Goal: Book appointment/travel/reservation

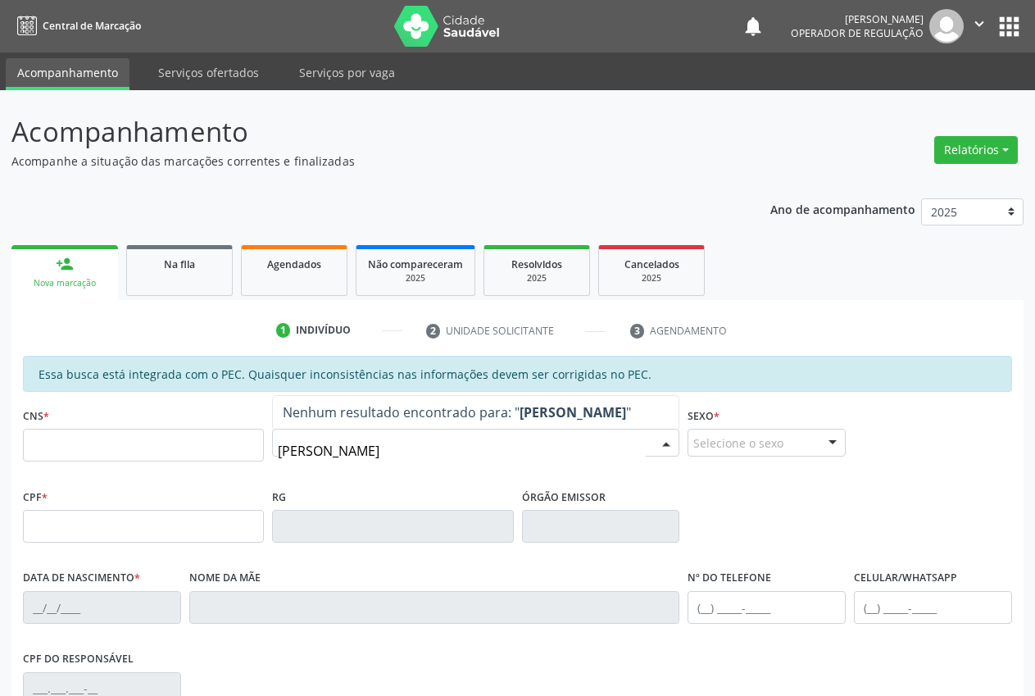
type input "[PERSON_NAME]"
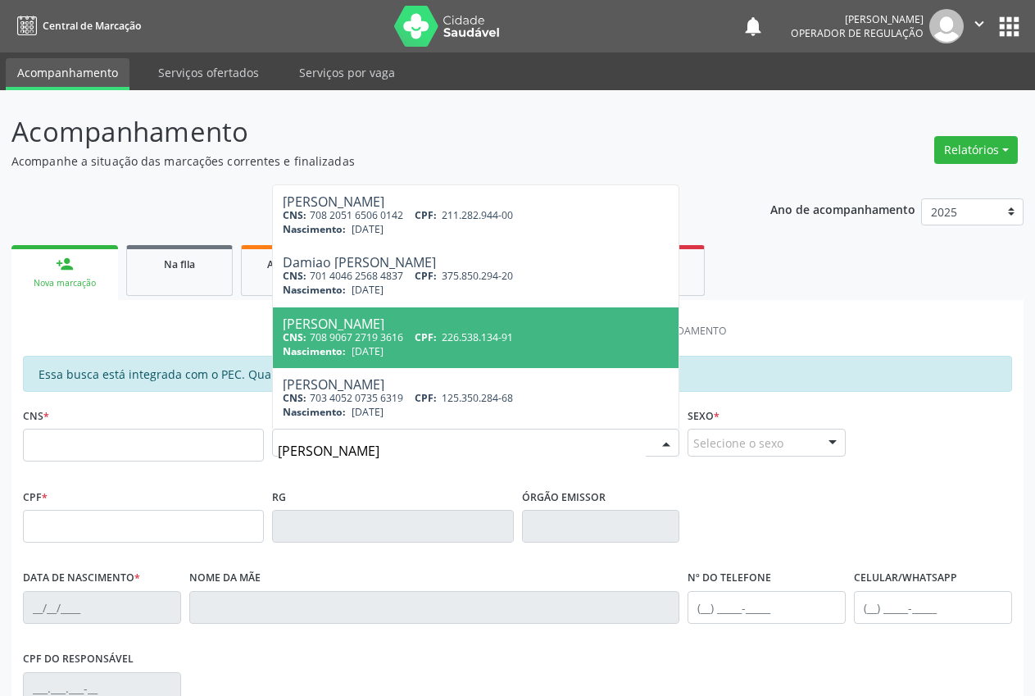
click at [451, 352] on div "Nascimento: [DATE]" at bounding box center [476, 351] width 386 height 14
type input "708 9067 2719 3616"
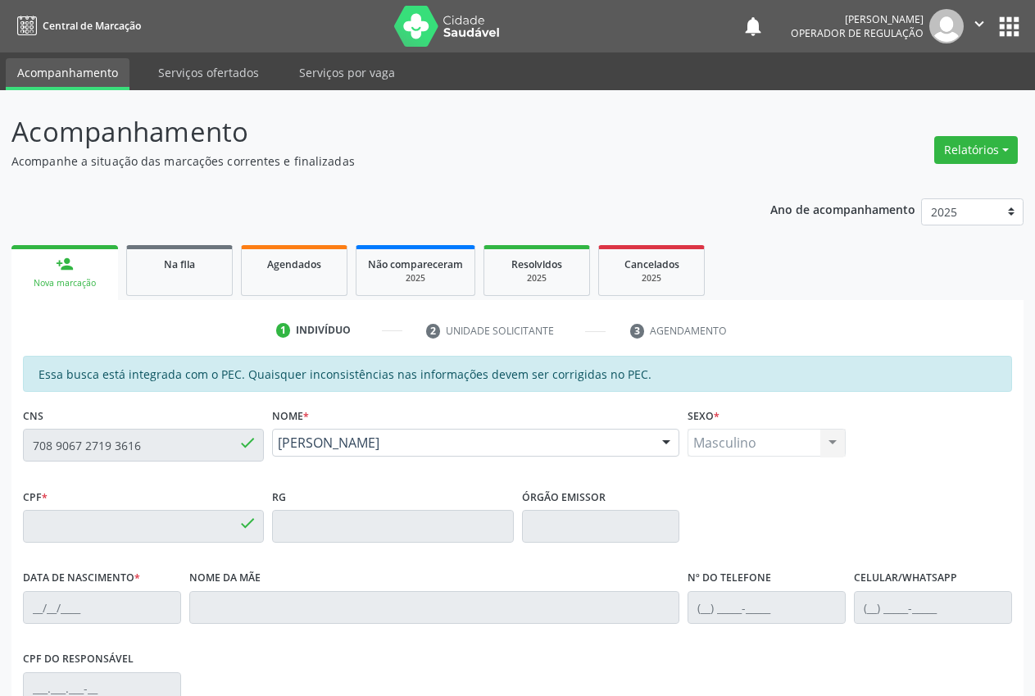
type input "226.538.134-91"
type input "[DATE]"
type input "Helena da Conceicao"
type input "[PHONE_NUMBER]"
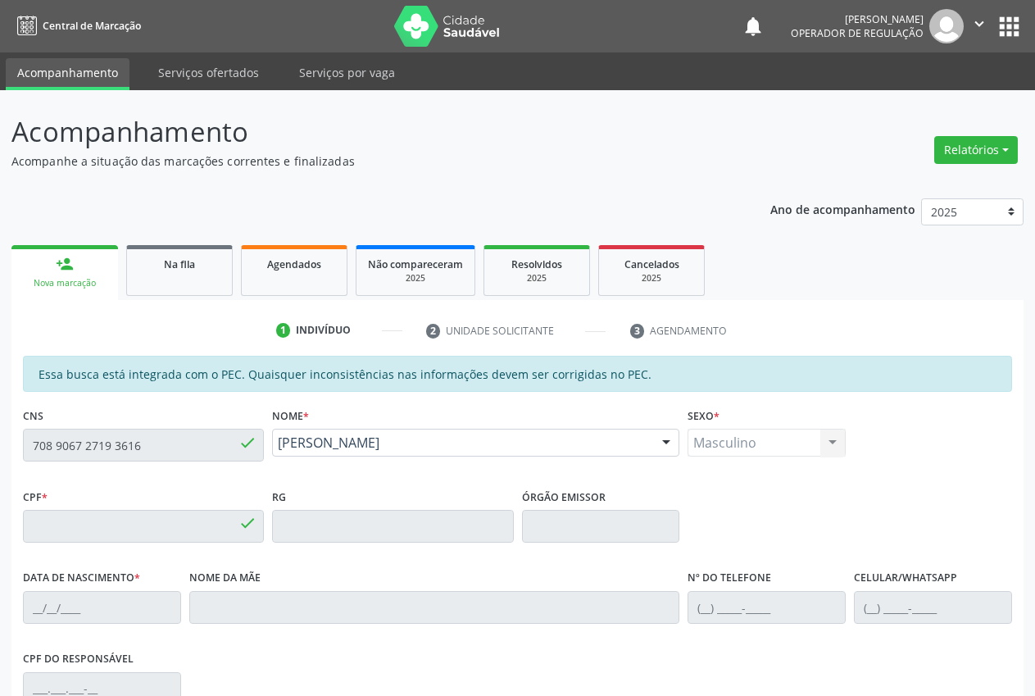
type input "S/N"
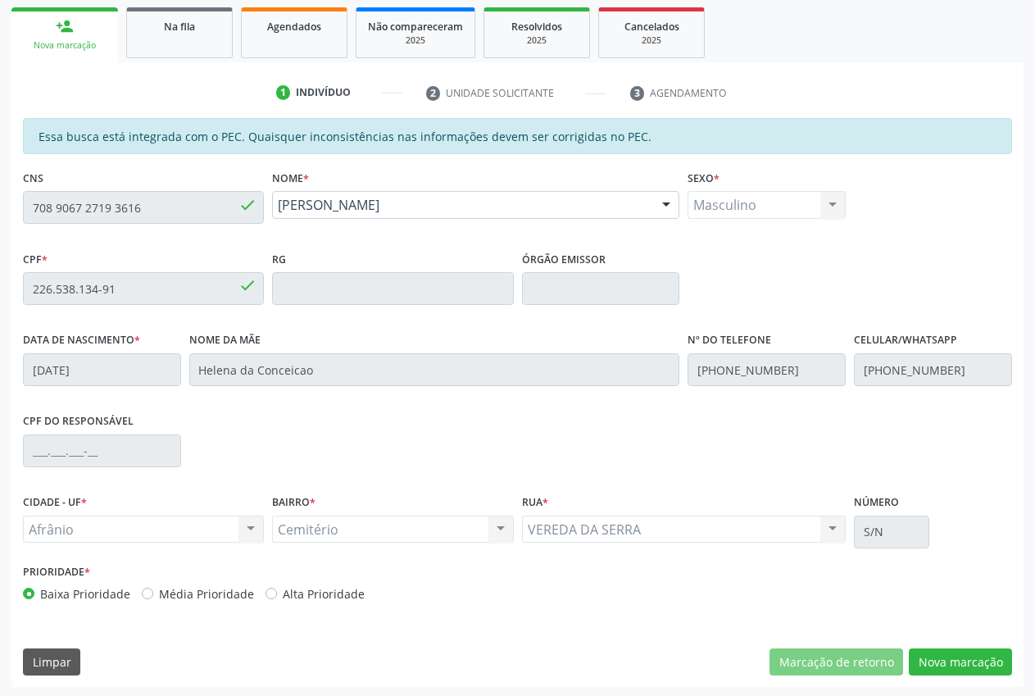
scroll to position [240, 0]
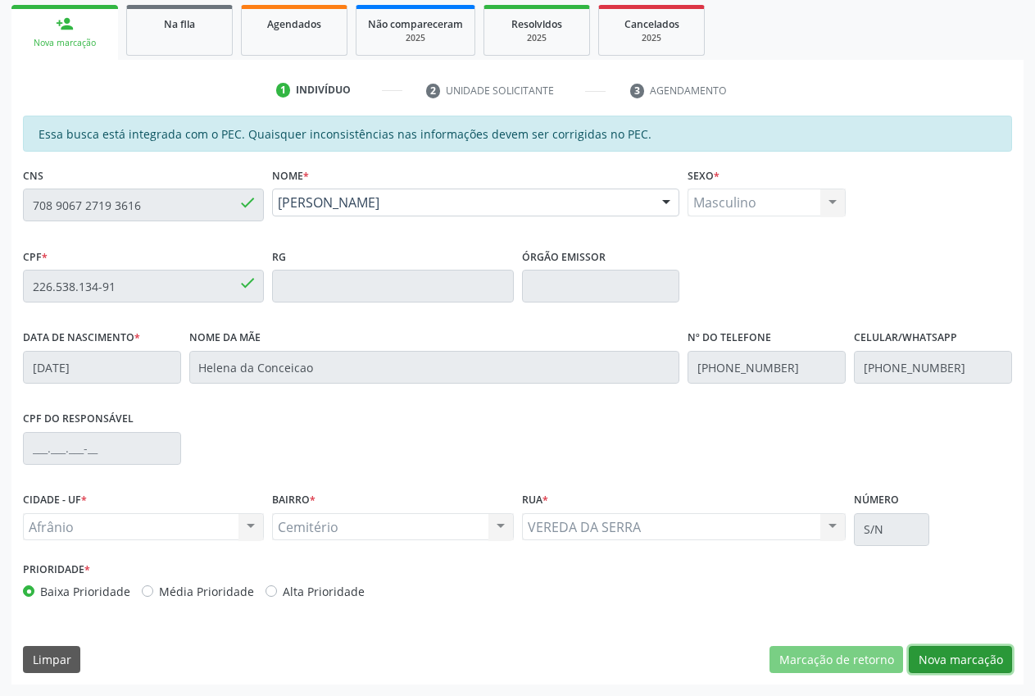
click at [941, 672] on button "Nova marcação" at bounding box center [960, 660] width 103 height 28
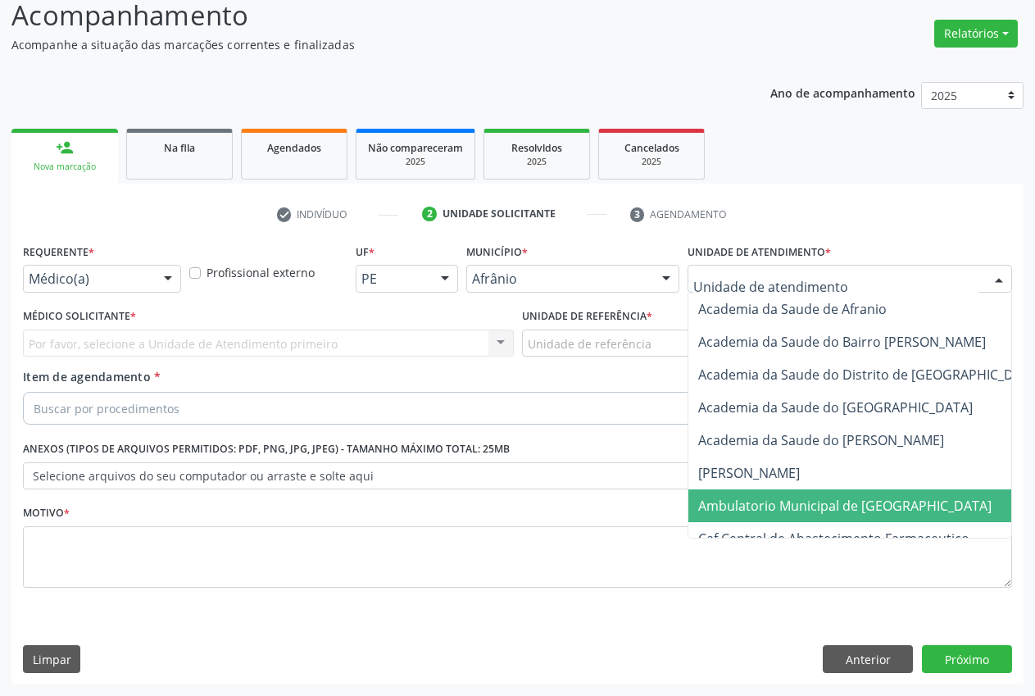
click at [807, 503] on span "Ambulatorio Municipal de [GEOGRAPHIC_DATA]" at bounding box center [844, 506] width 293 height 18
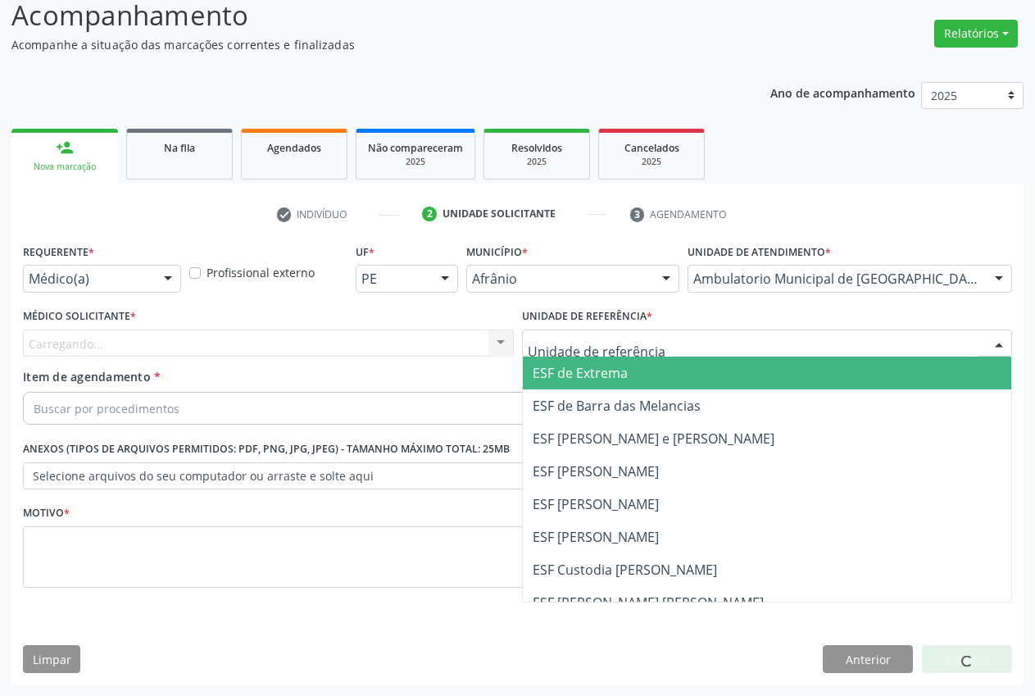
drag, startPoint x: 648, startPoint y: 337, endPoint x: 638, endPoint y: 358, distance: 23.5
click at [646, 338] on div at bounding box center [767, 344] width 491 height 28
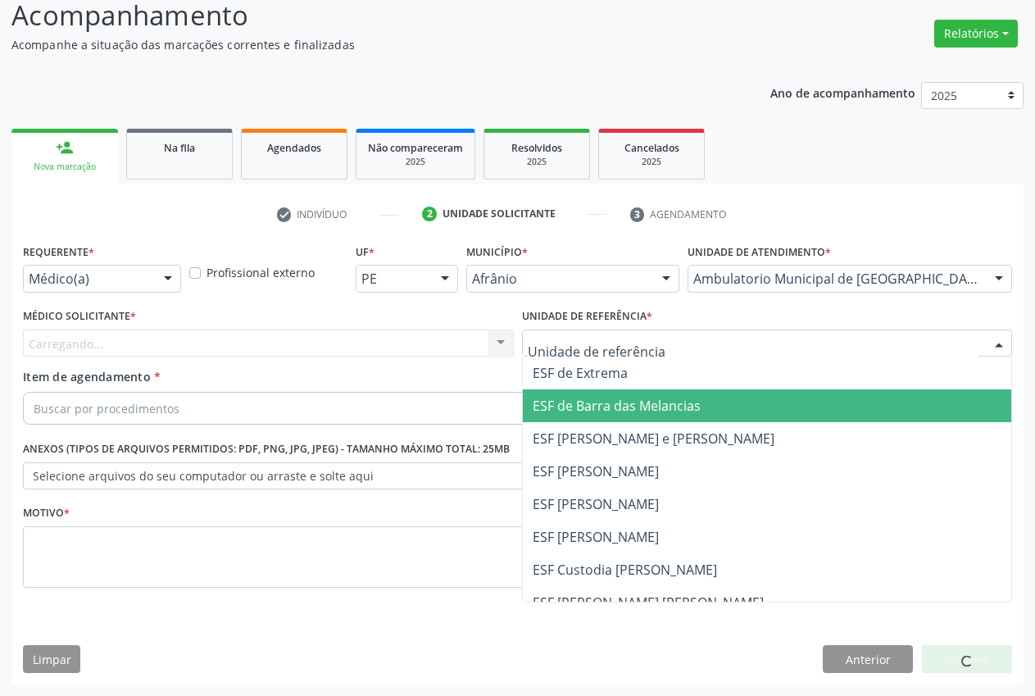
click at [623, 426] on span "ESF [PERSON_NAME] e [PERSON_NAME]" at bounding box center [767, 438] width 489 height 33
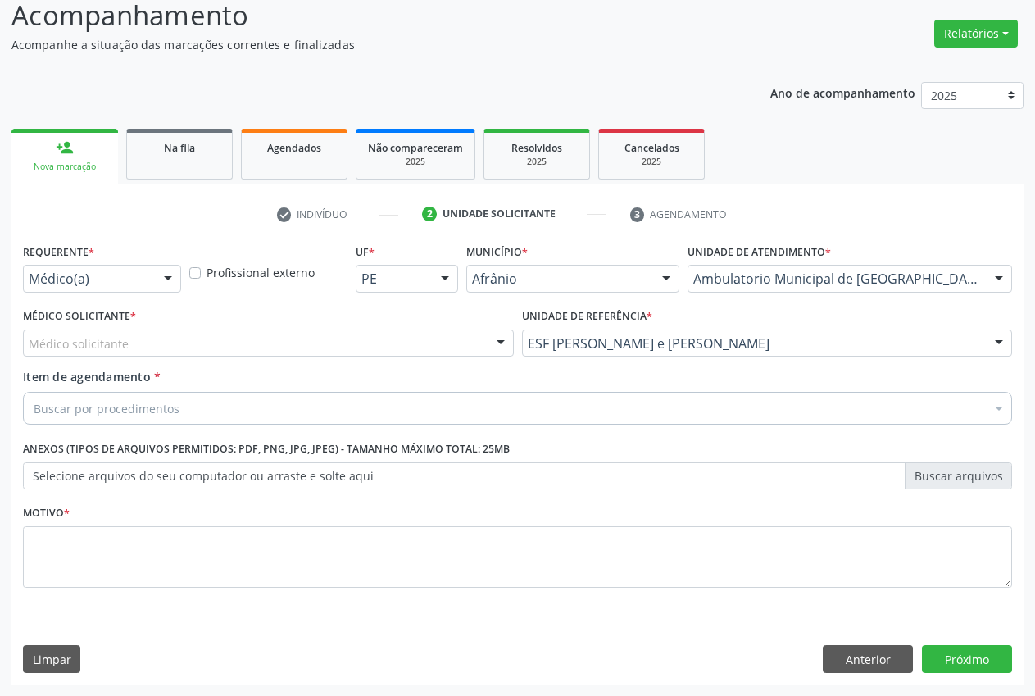
click at [105, 332] on div "Médico solicitante" at bounding box center [268, 344] width 491 height 28
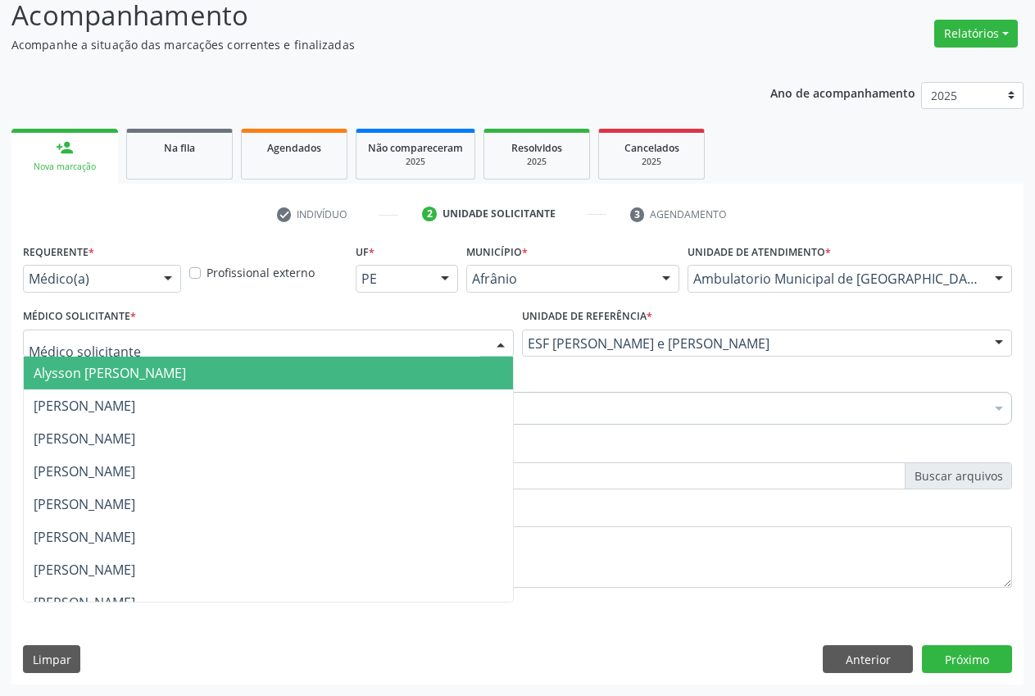
click at [145, 381] on span "Alysson [PERSON_NAME]" at bounding box center [110, 373] width 152 height 18
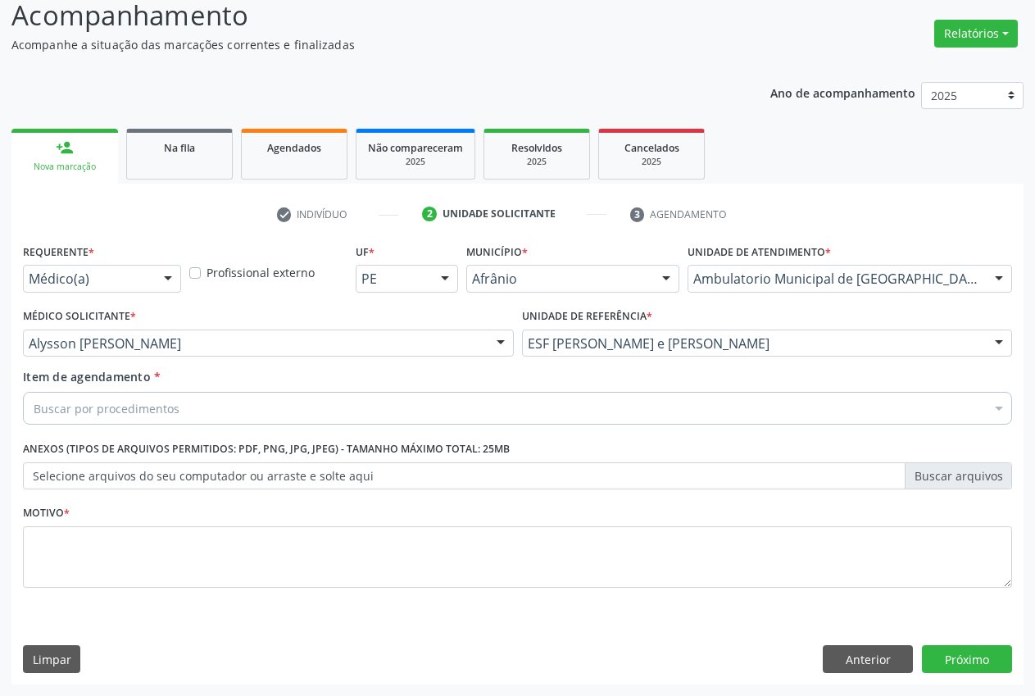
click at [177, 412] on div "Buscar por procedimentos" at bounding box center [517, 408] width 989 height 33
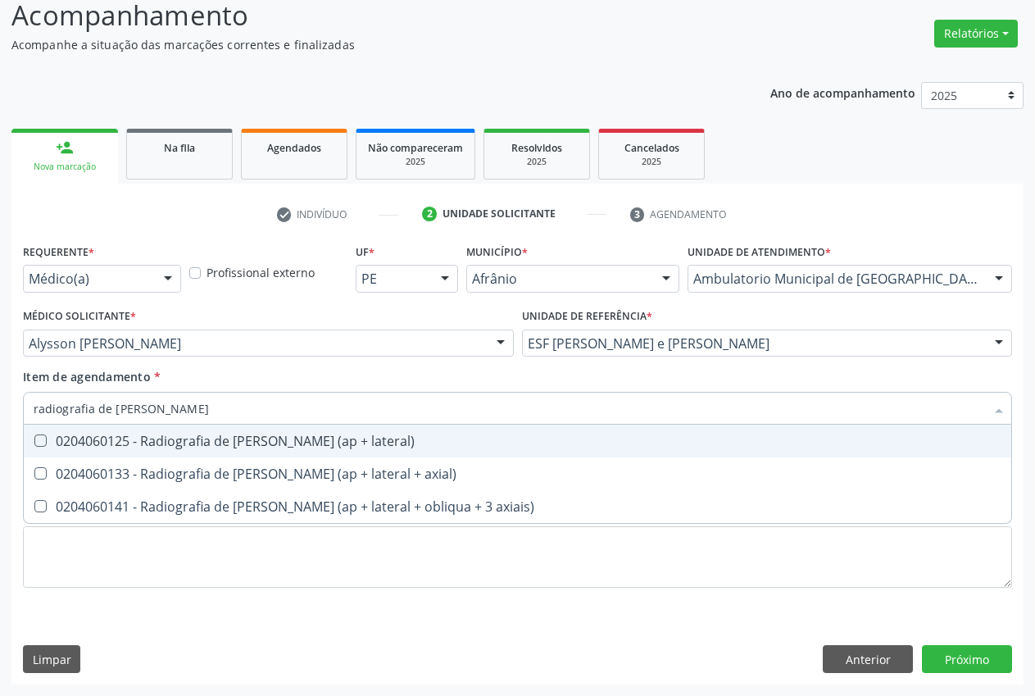
type input "radiografia de [PERSON_NAME]"
click at [313, 453] on span "0204060125 - Radiografia de [PERSON_NAME] (ap + lateral)" at bounding box center [518, 441] width 988 height 33
checkbox lateral\) "true"
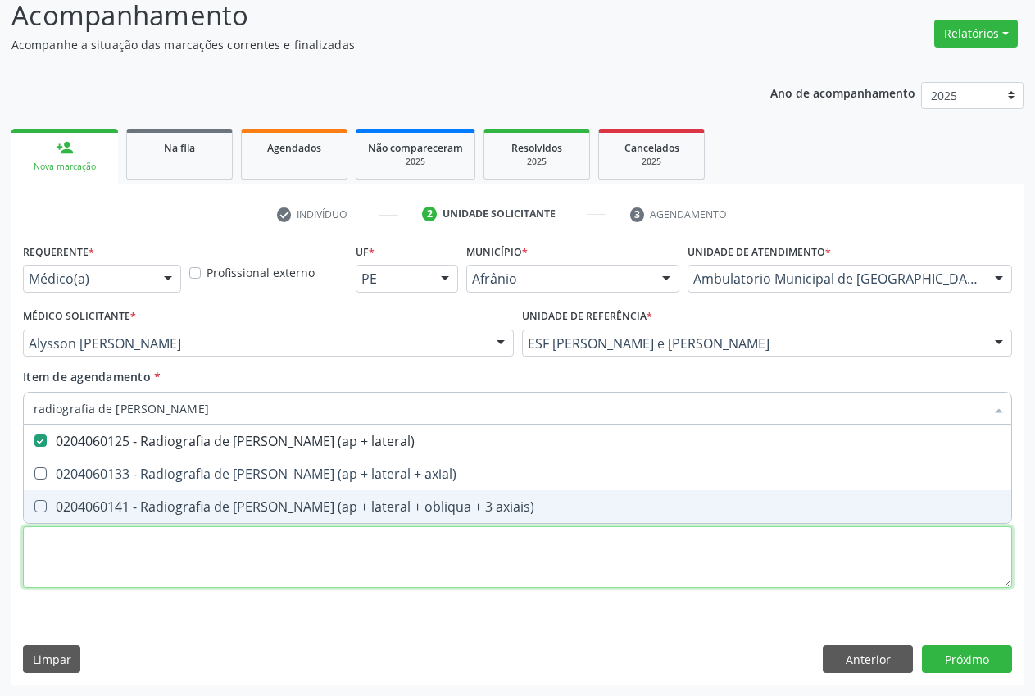
click at [161, 543] on div "Requerente * Médico(a) Médico(a) Enfermeiro(a) Paciente Nenhum resultado encont…" at bounding box center [517, 424] width 989 height 371
type textarea "."
click at [161, 490] on span "0204060133 - Radiografia de [PERSON_NAME] (ap + lateral + axial)" at bounding box center [518, 473] width 988 height 33
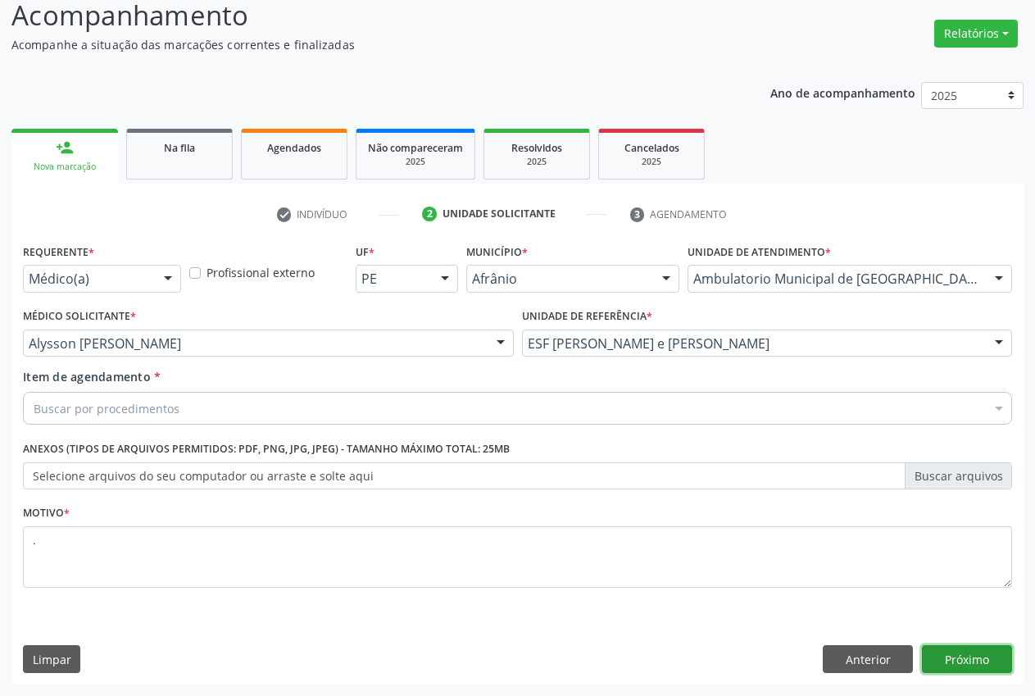
click at [961, 658] on button "Próximo" at bounding box center [967, 659] width 90 height 28
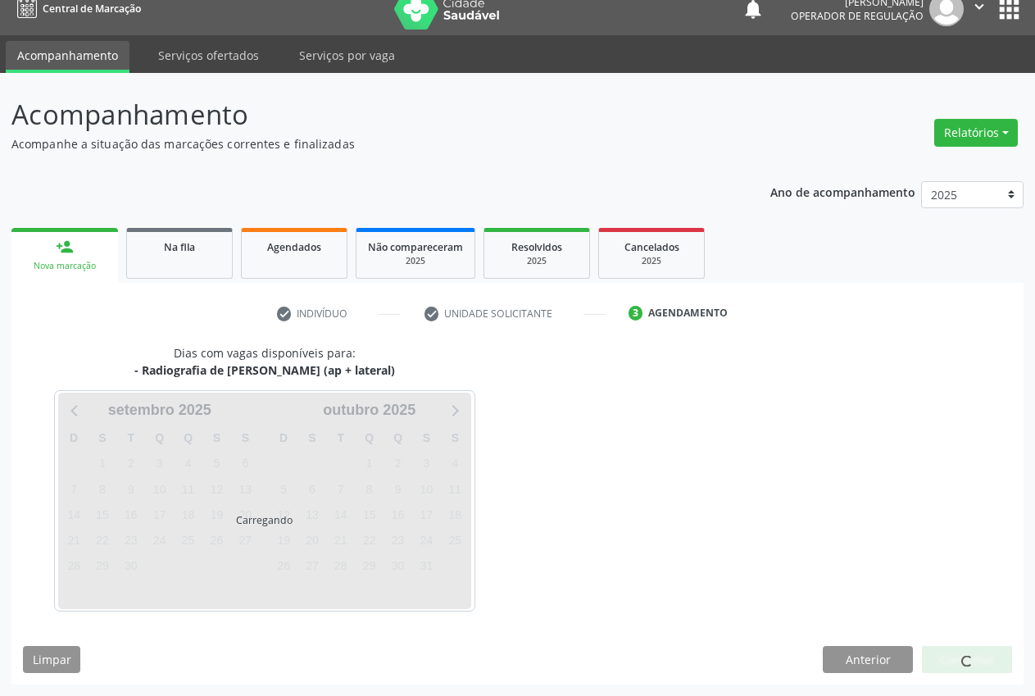
scroll to position [17, 0]
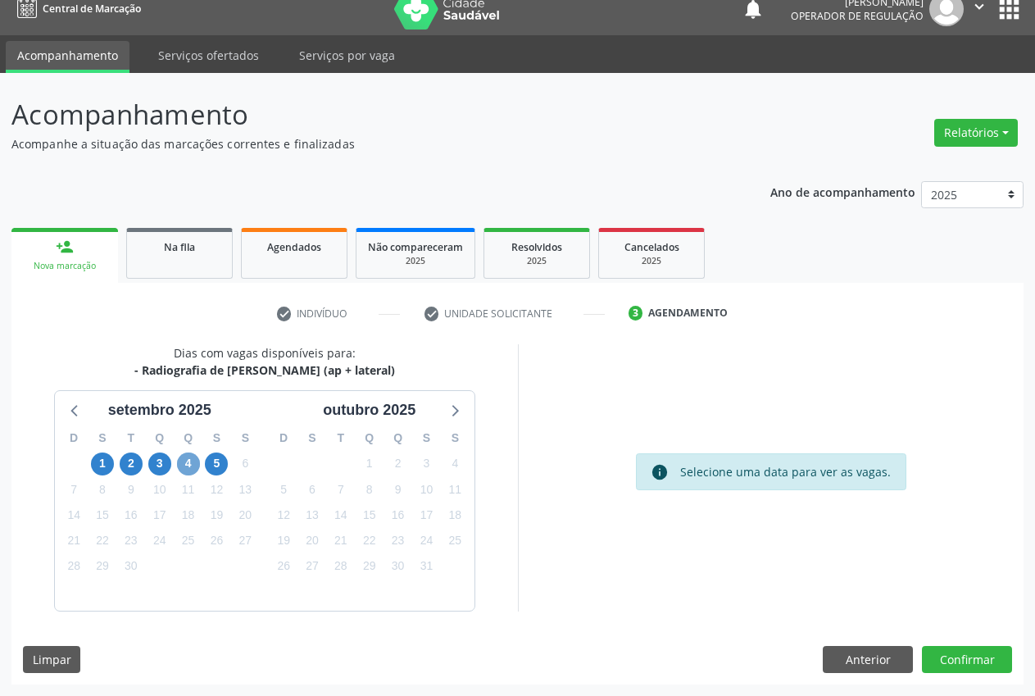
click at [180, 469] on span "4" at bounding box center [188, 463] width 23 height 23
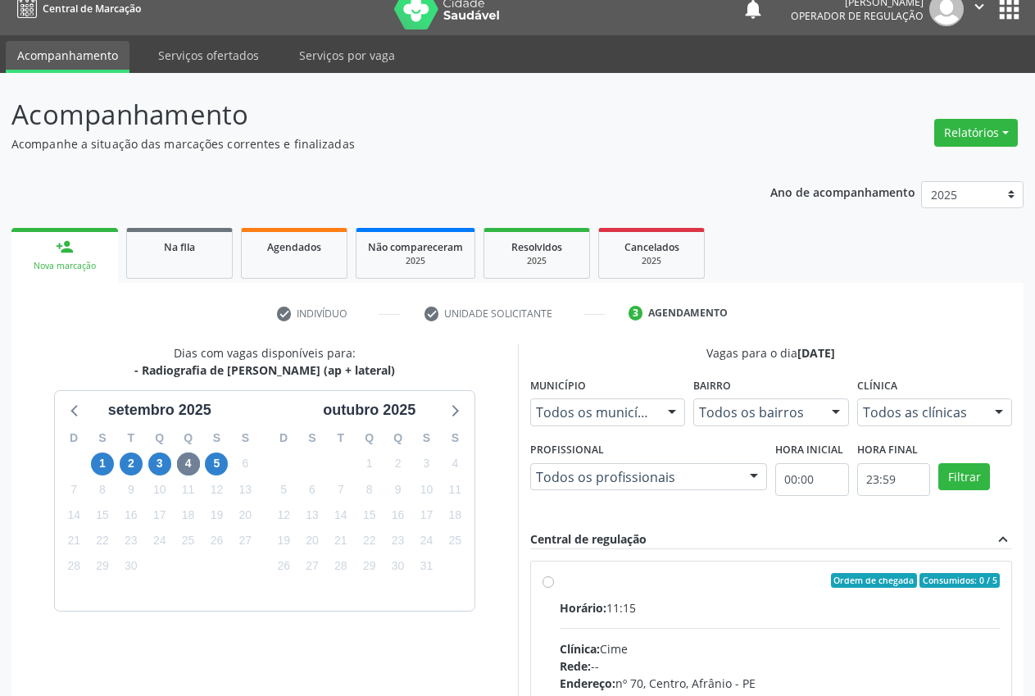
click at [553, 596] on div "Ordem de chegada Consumidos: 0 / 5 Horário: 11:15 Clínica: Cime Rede: -- Endere…" at bounding box center [772, 699] width 458 height 252
radio input "true"
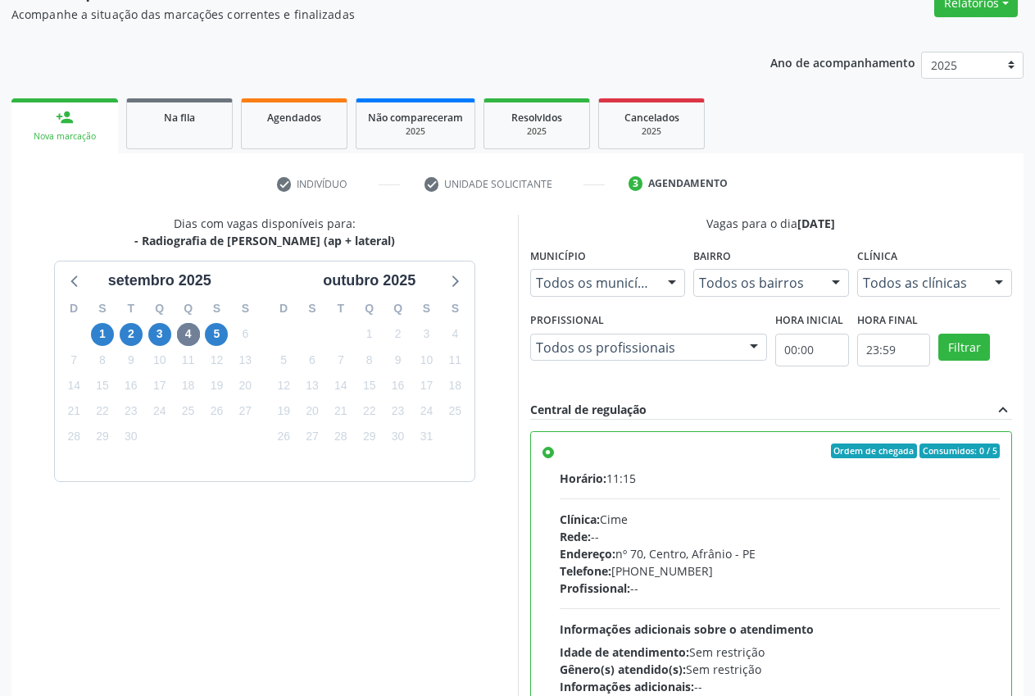
scroll to position [284, 0]
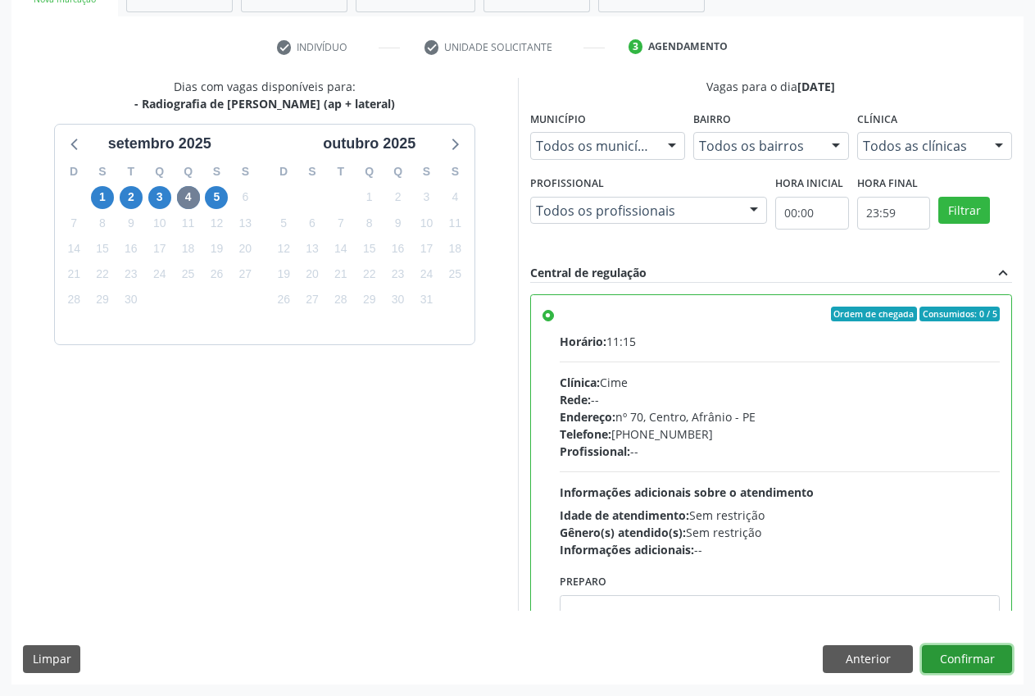
click at [975, 655] on button "Confirmar" at bounding box center [967, 659] width 90 height 28
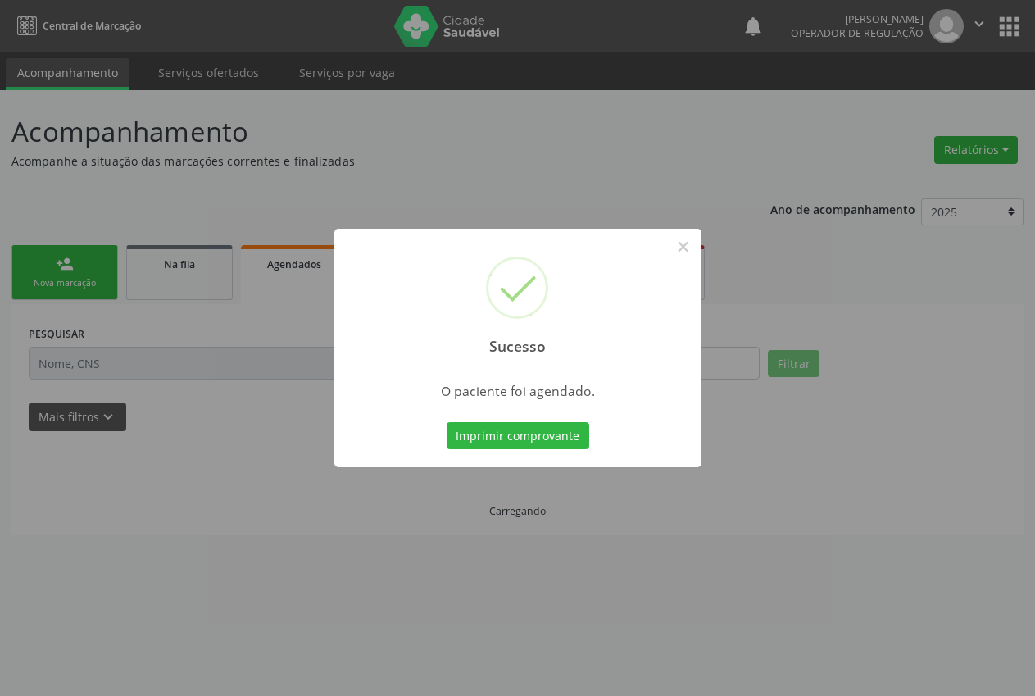
scroll to position [0, 0]
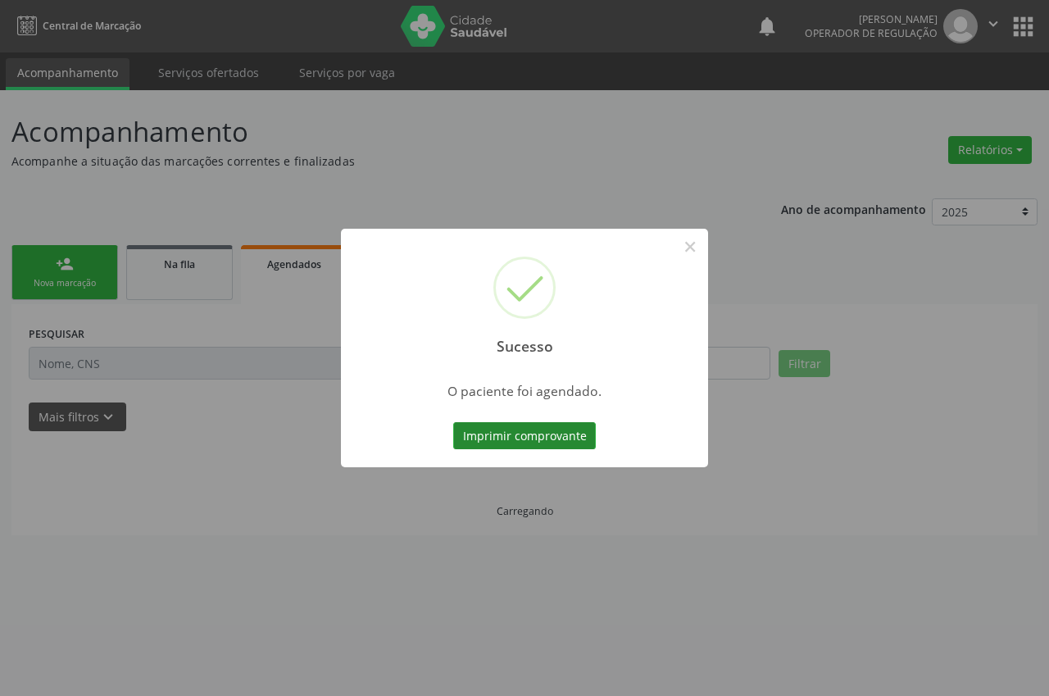
click at [545, 440] on button "Imprimir comprovante" at bounding box center [524, 436] width 143 height 28
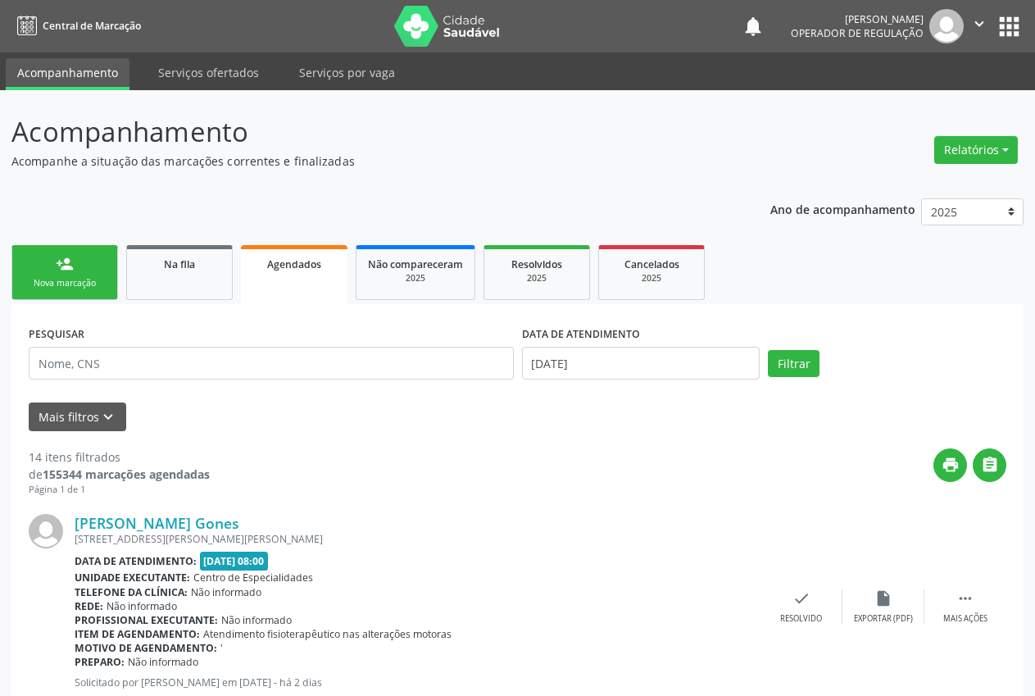
click at [66, 280] on div "Nova marcação" at bounding box center [65, 283] width 82 height 12
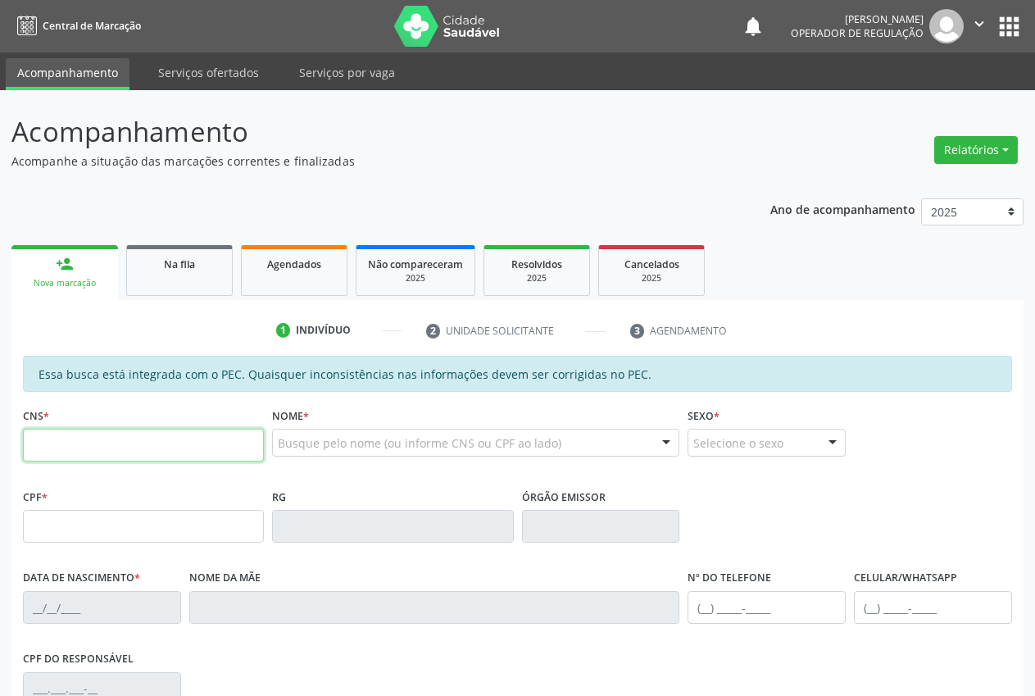
click at [64, 436] on input "text" at bounding box center [143, 445] width 241 height 33
type input "708 0013 1211 8121"
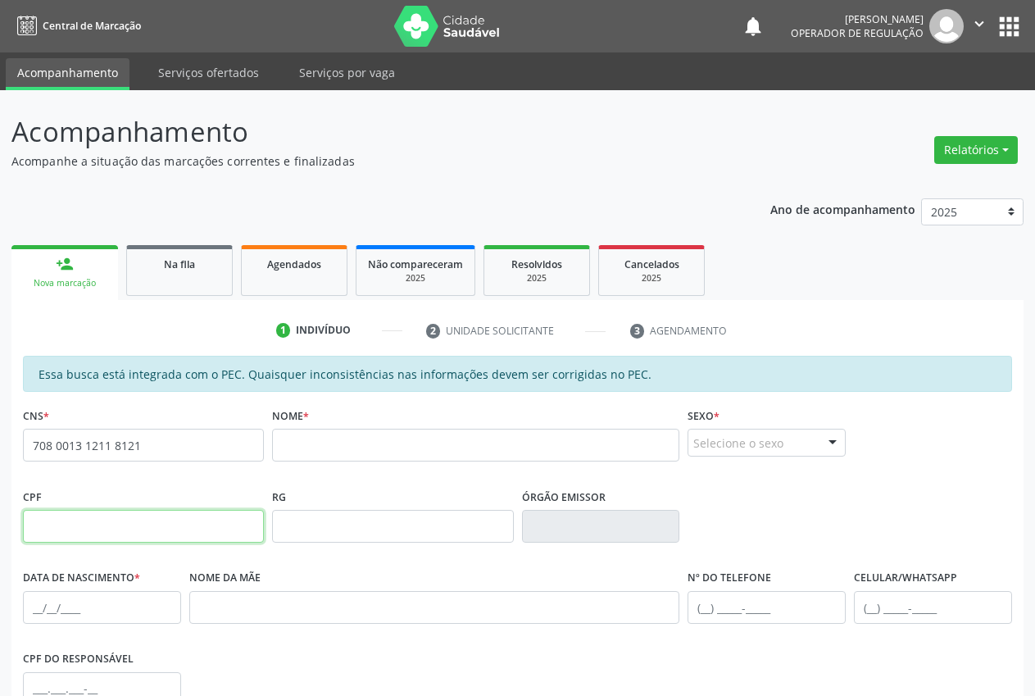
click at [103, 536] on input "text" at bounding box center [143, 526] width 241 height 33
click at [782, 448] on div "Selecione o sexo" at bounding box center [767, 443] width 158 height 28
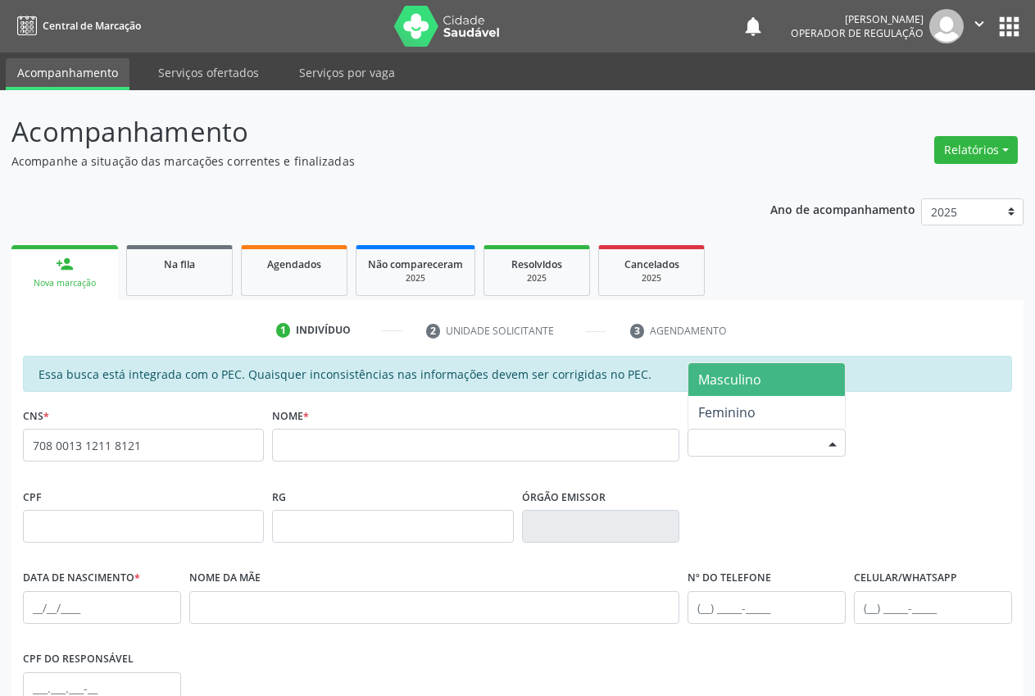
click at [750, 383] on span "Masculino" at bounding box center [729, 379] width 63 height 18
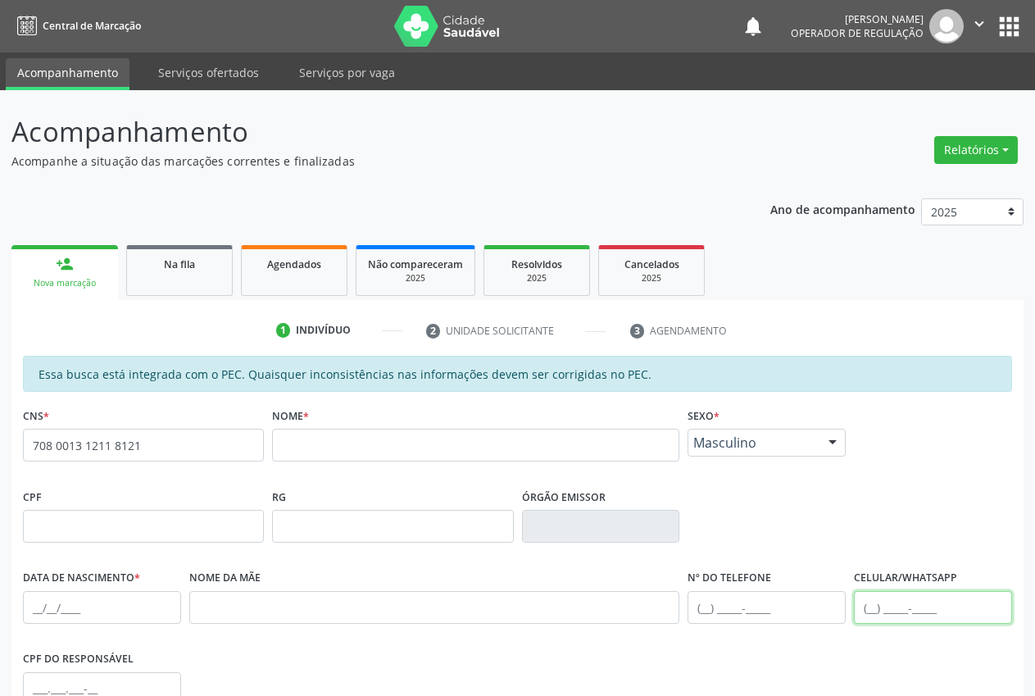
click at [877, 603] on input "text" at bounding box center [933, 607] width 158 height 33
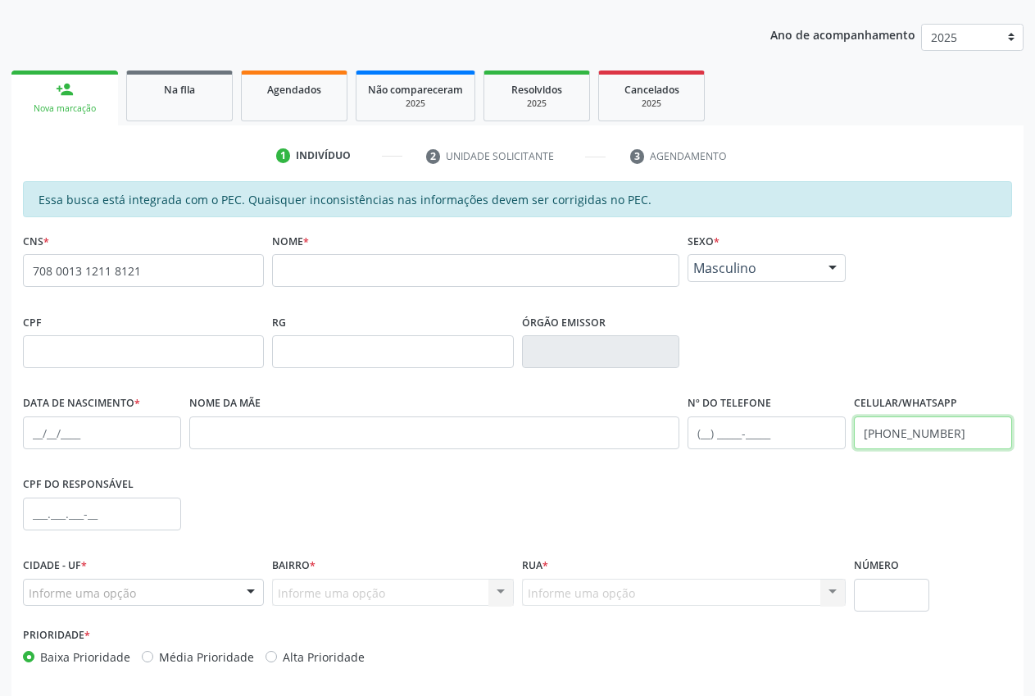
scroll to position [240, 0]
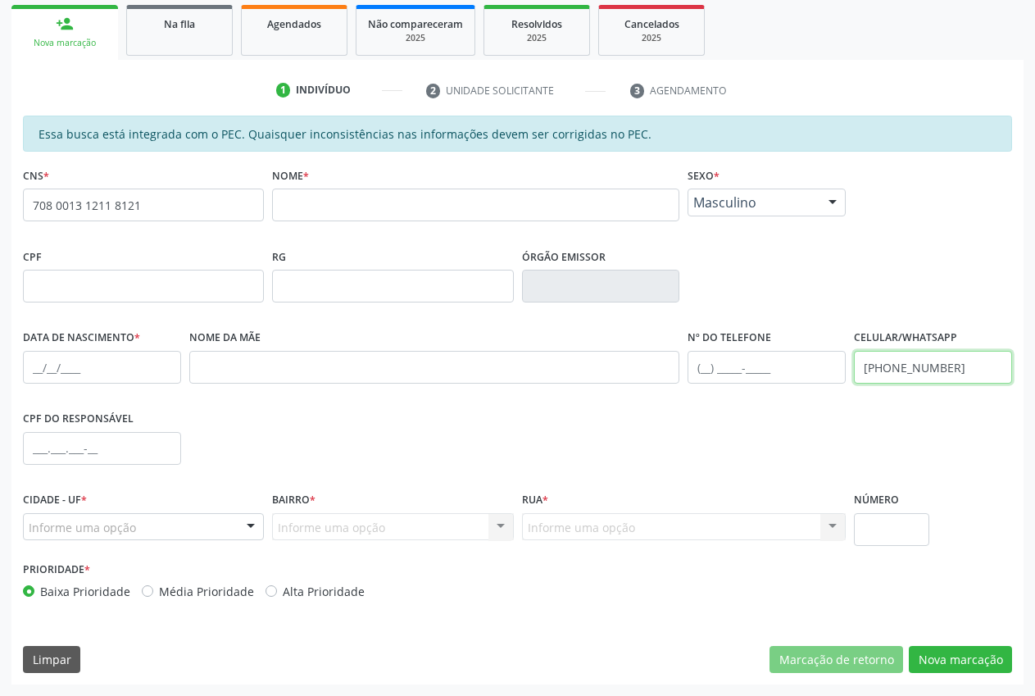
type input "[PHONE_NUMBER]"
click at [52, 366] on input "text" at bounding box center [102, 367] width 158 height 33
type input "[DATE]"
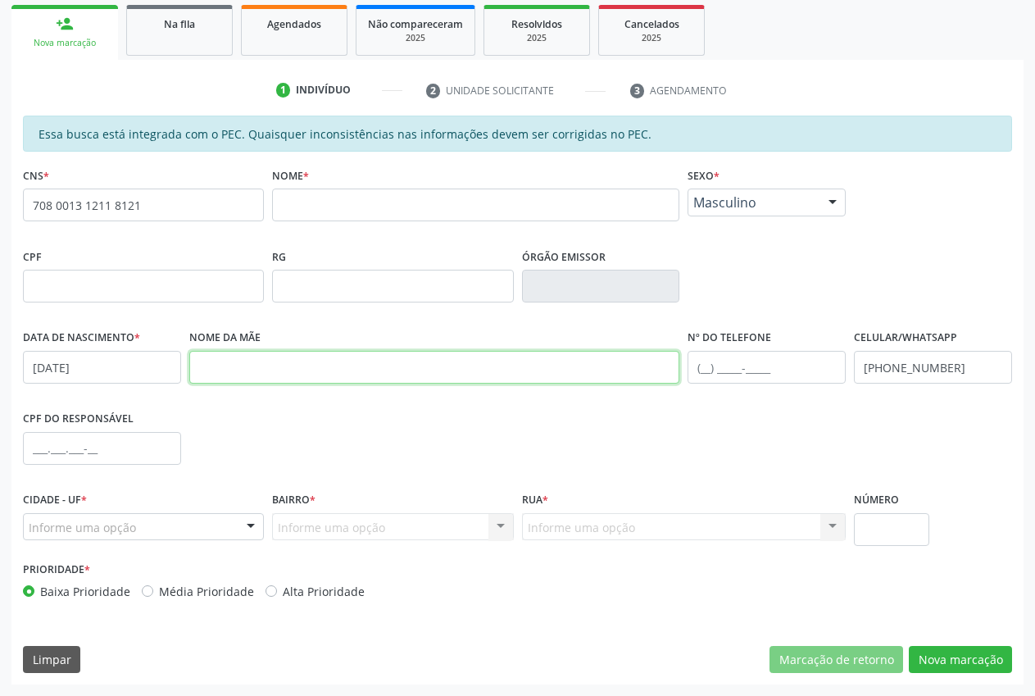
click at [252, 370] on input "text" at bounding box center [434, 367] width 491 height 33
type input "[PERSON_NAME]"
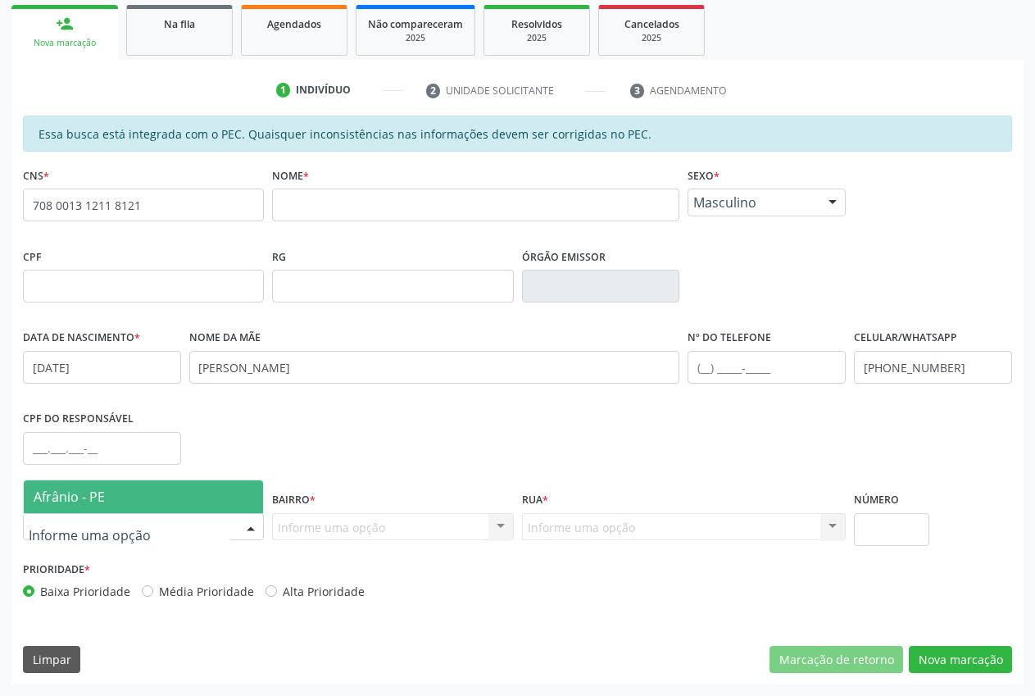
click at [170, 539] on div at bounding box center [143, 527] width 241 height 28
drag, startPoint x: 98, startPoint y: 504, endPoint x: 311, endPoint y: 522, distance: 213.9
click at [100, 506] on span "Afrânio - PE" at bounding box center [143, 496] width 239 height 33
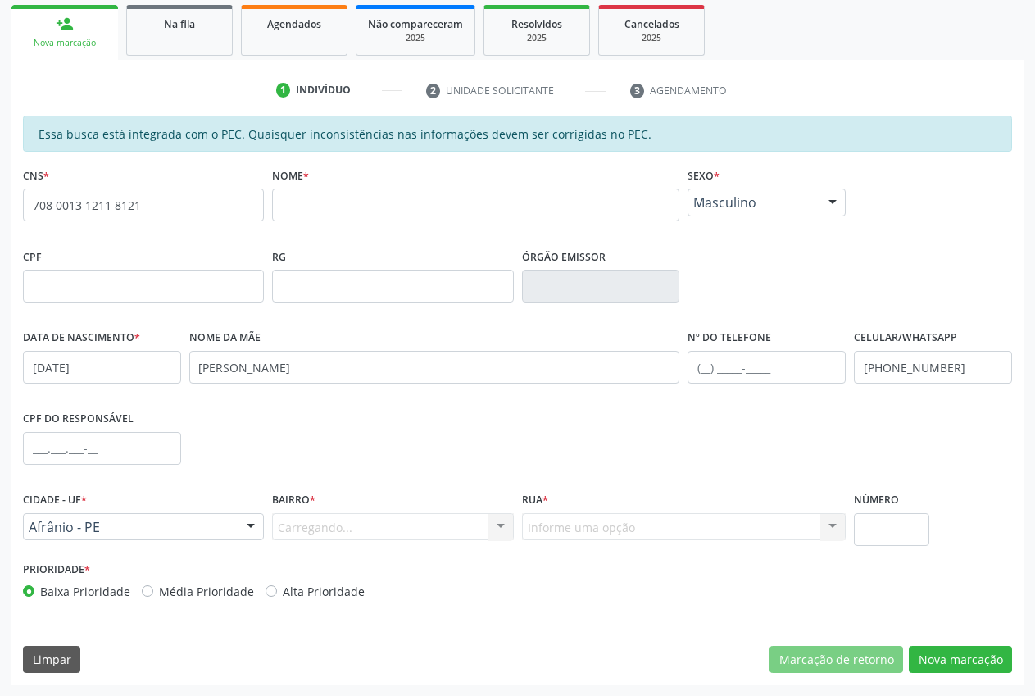
click at [326, 520] on div "Carregando... Nenhum resultado encontrado para: " " Nenhuma opção encontrada. D…" at bounding box center [392, 527] width 241 height 28
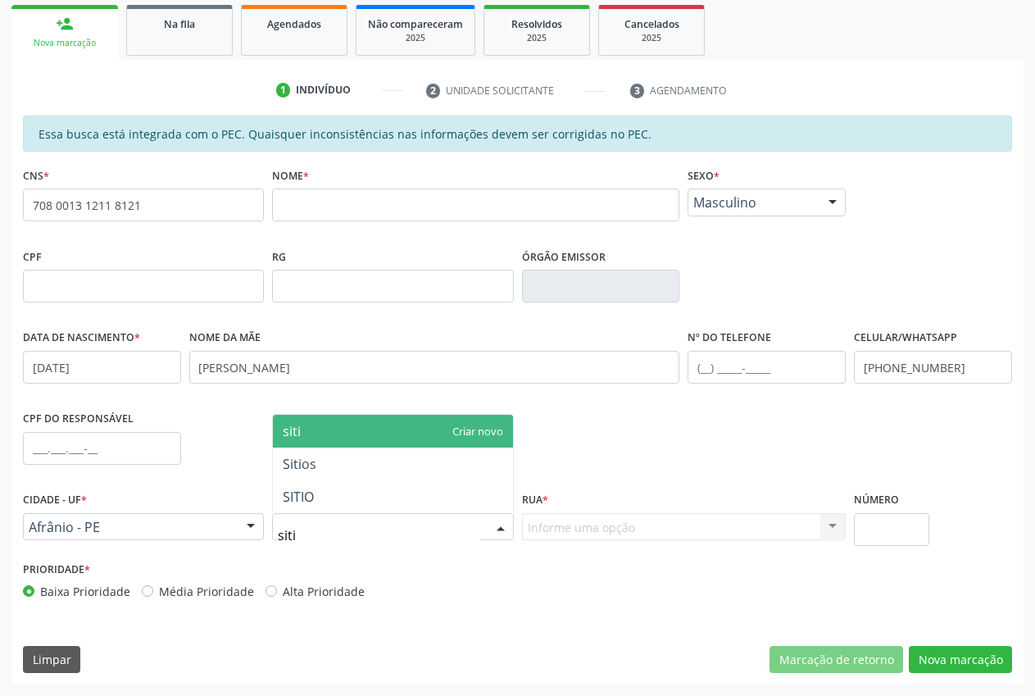
type input "sitio"
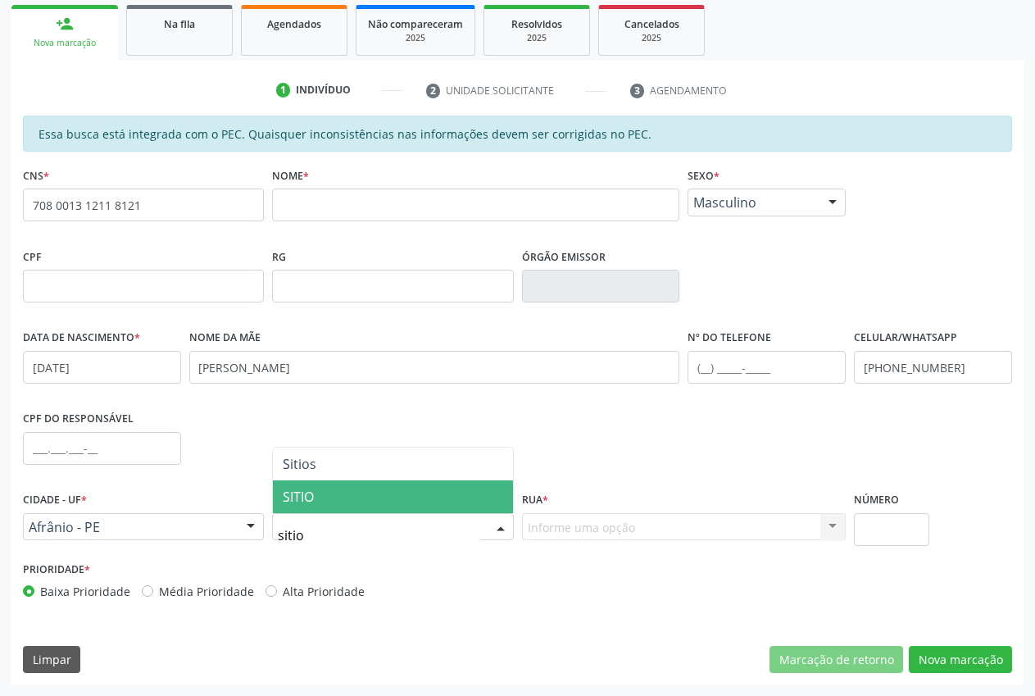
drag, startPoint x: 311, startPoint y: 503, endPoint x: 343, endPoint y: 503, distance: 32.0
click at [311, 502] on span "SITIO" at bounding box center [298, 497] width 31 height 18
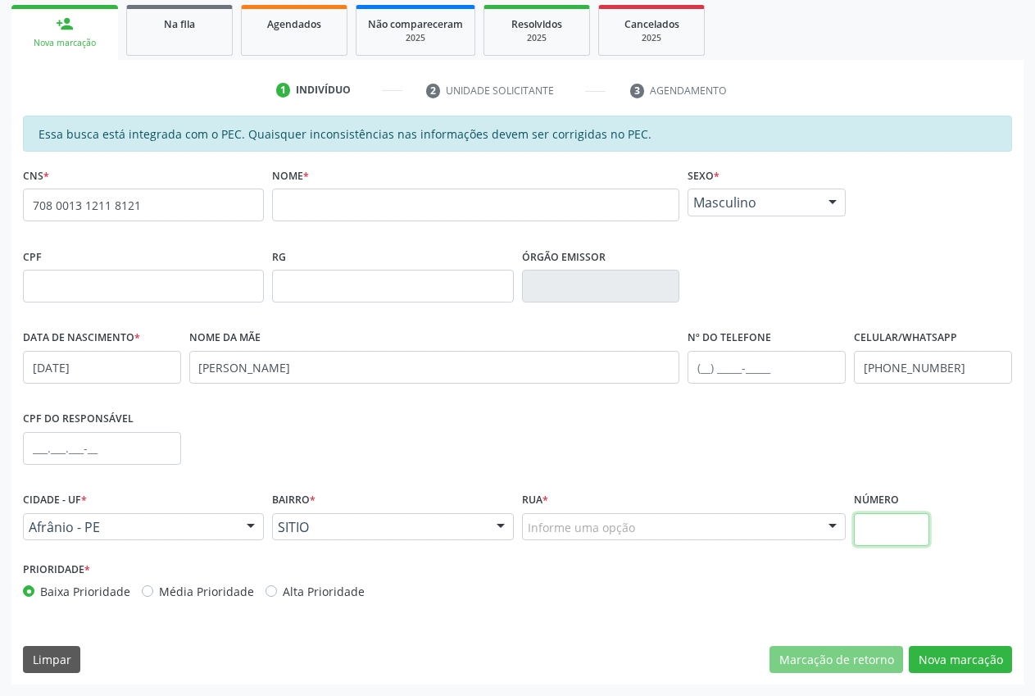
click at [890, 526] on input "text" at bounding box center [891, 529] width 75 height 33
type input "00"
click at [642, 522] on div "Informe uma opção" at bounding box center [684, 527] width 325 height 28
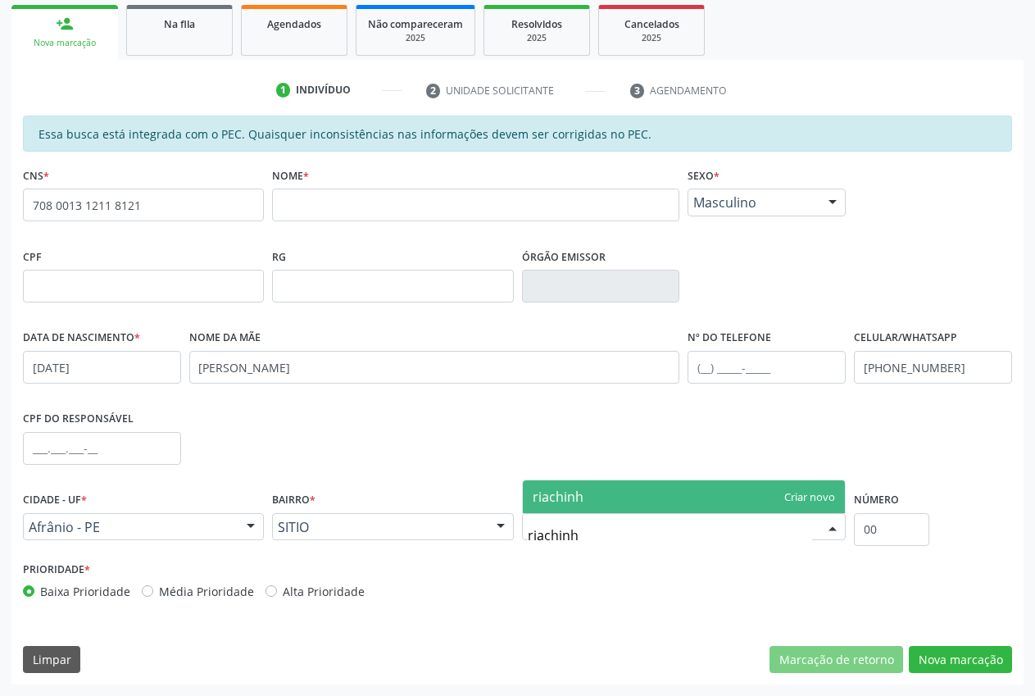
type input "riachinho"
click at [784, 491] on span "riachinho" at bounding box center [684, 496] width 323 height 33
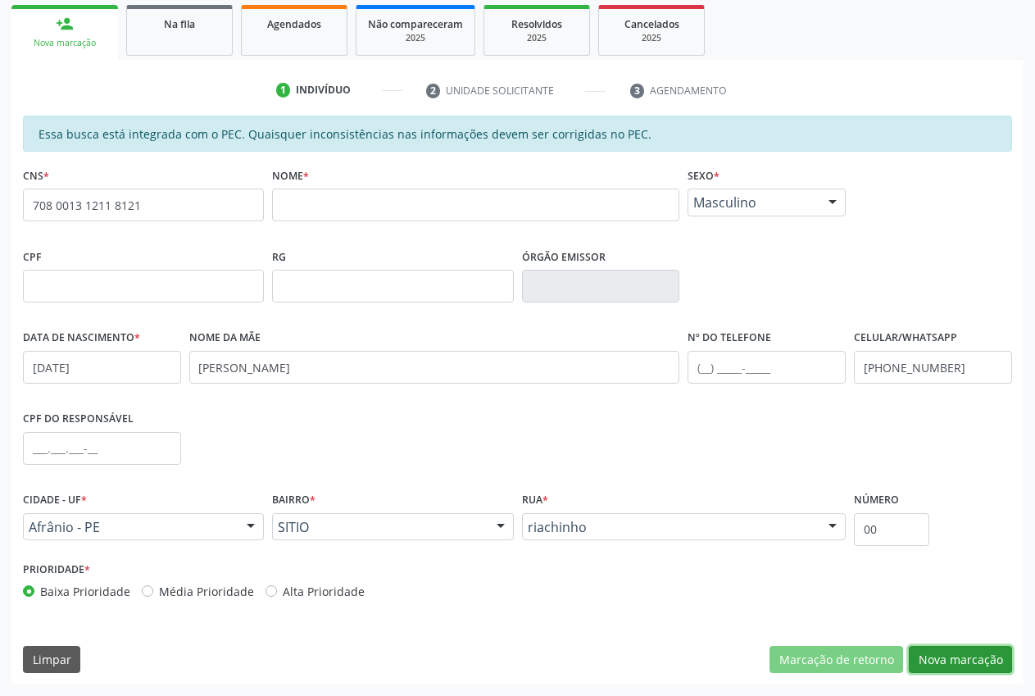
click at [1011, 660] on button "Nova marcação" at bounding box center [960, 660] width 103 height 28
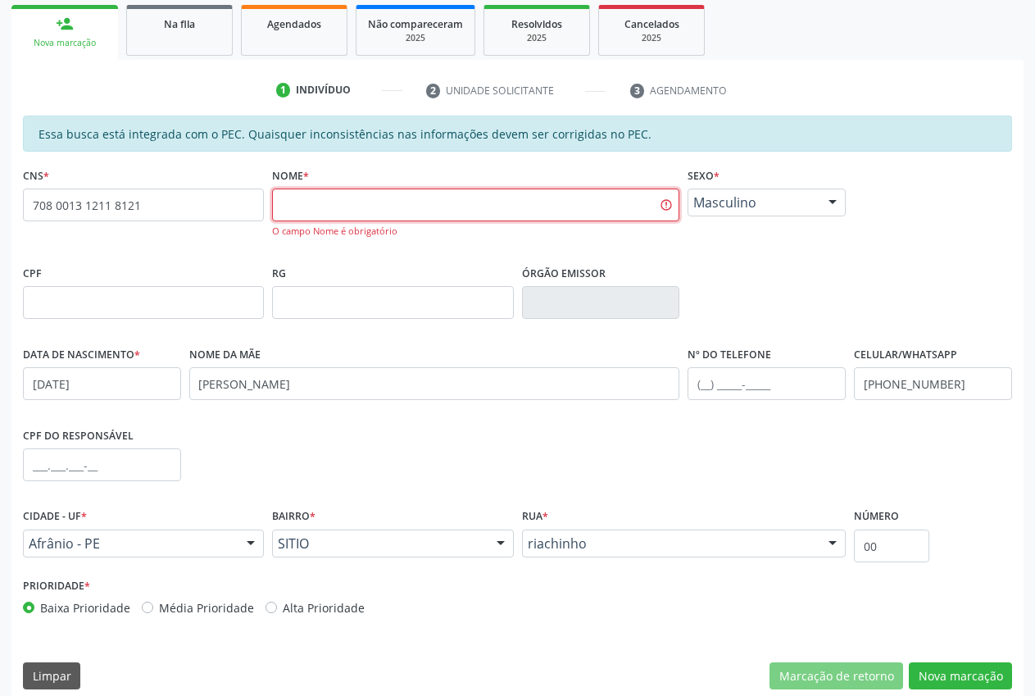
click at [386, 212] on input "text" at bounding box center [475, 205] width 407 height 33
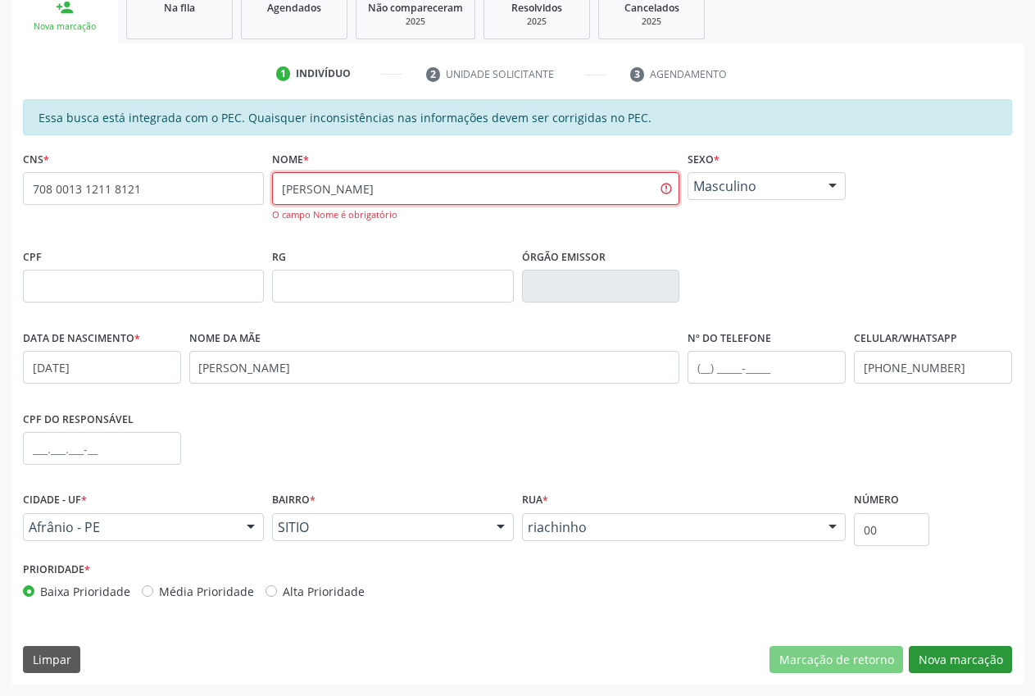
type input "[PERSON_NAME]"
click at [983, 661] on button "Nova marcação" at bounding box center [960, 660] width 103 height 28
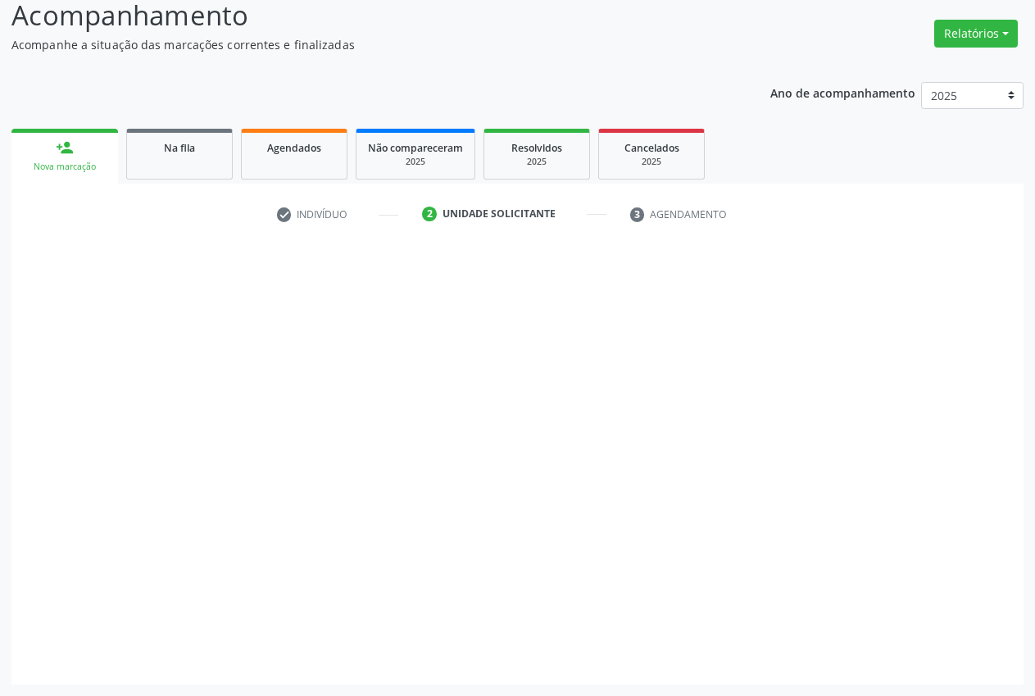
scroll to position [116, 0]
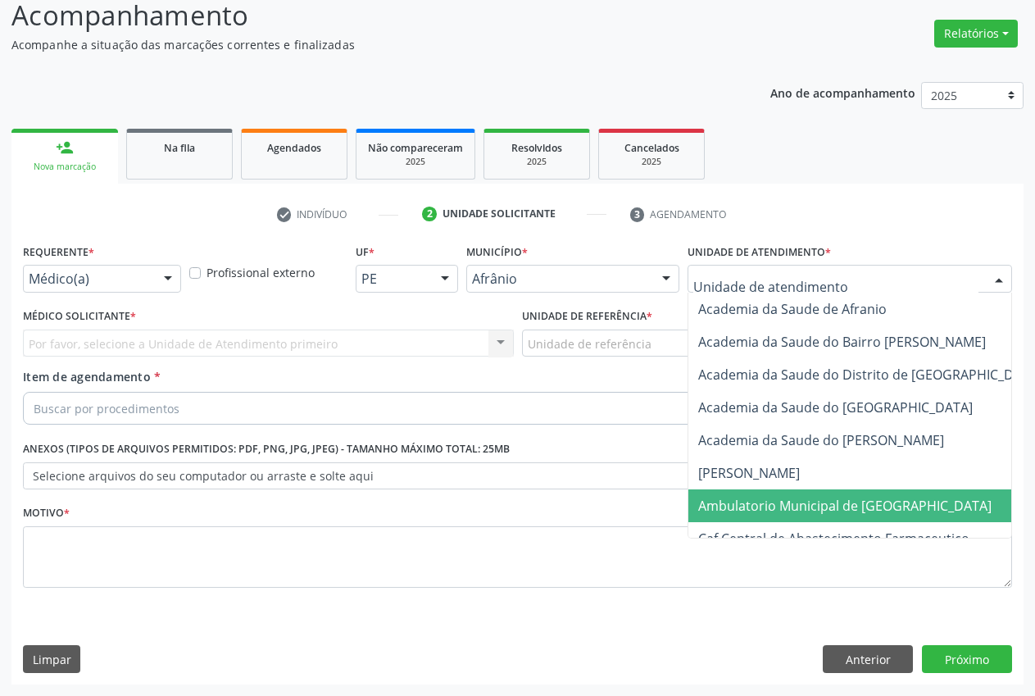
click at [793, 514] on span "Ambulatorio Municipal de [GEOGRAPHIC_DATA]" at bounding box center [844, 506] width 293 height 18
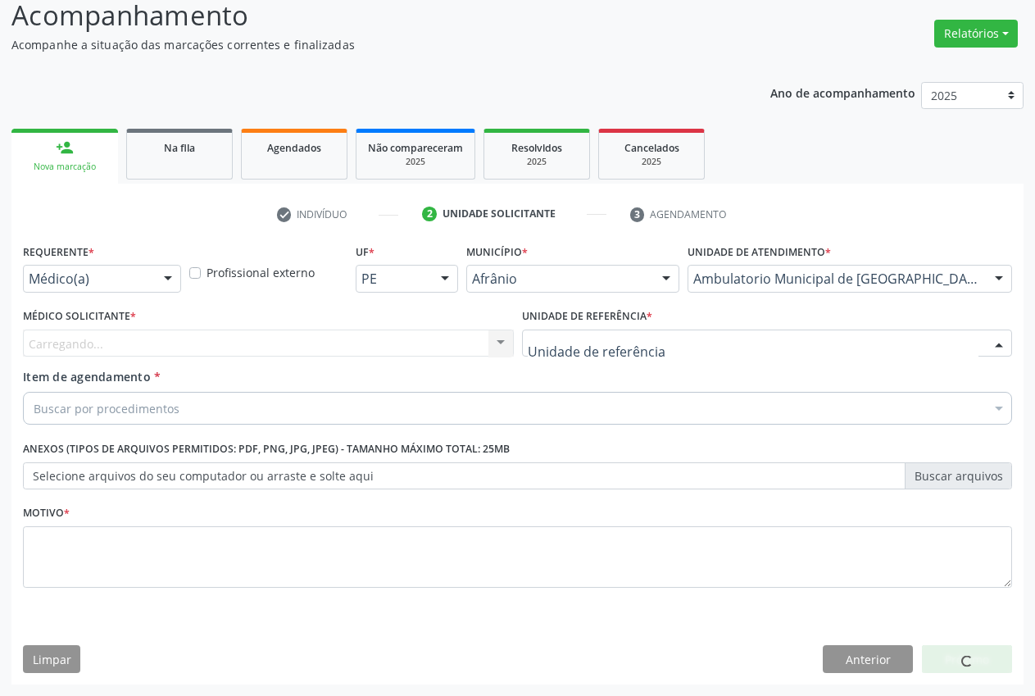
click at [665, 357] on div "ESF de Extrema ESF de Barra das Melancias ESF [PERSON_NAME] e [PERSON_NAME] ESF…" at bounding box center [767, 344] width 491 height 28
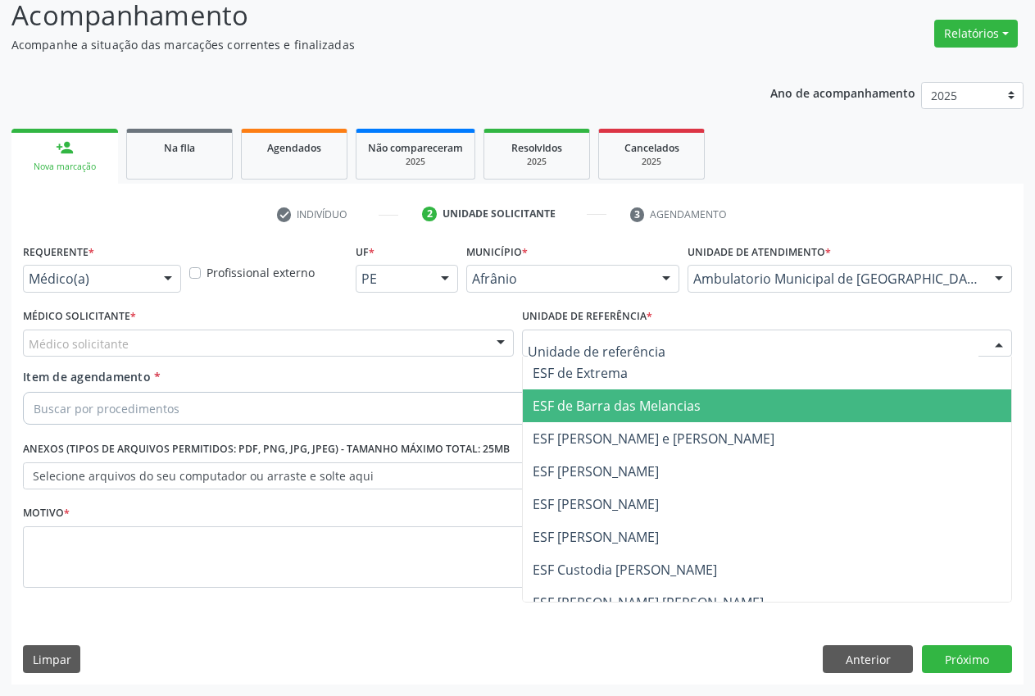
click at [651, 411] on span "ESF de Barra das Melancias" at bounding box center [617, 406] width 168 height 18
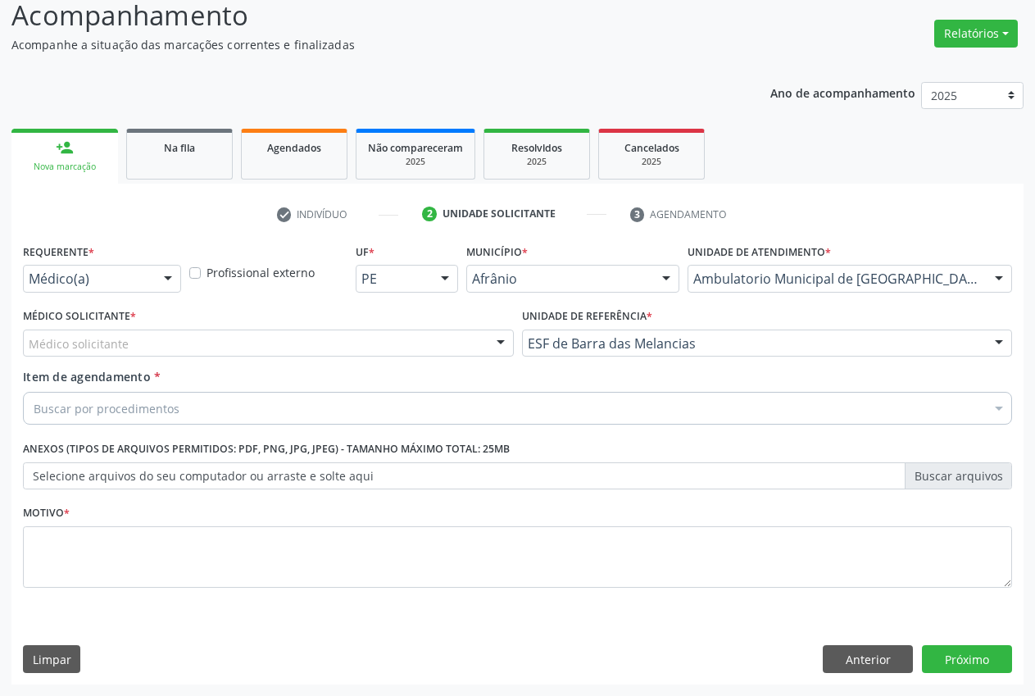
click at [127, 343] on div "Médico solicitante" at bounding box center [268, 344] width 491 height 28
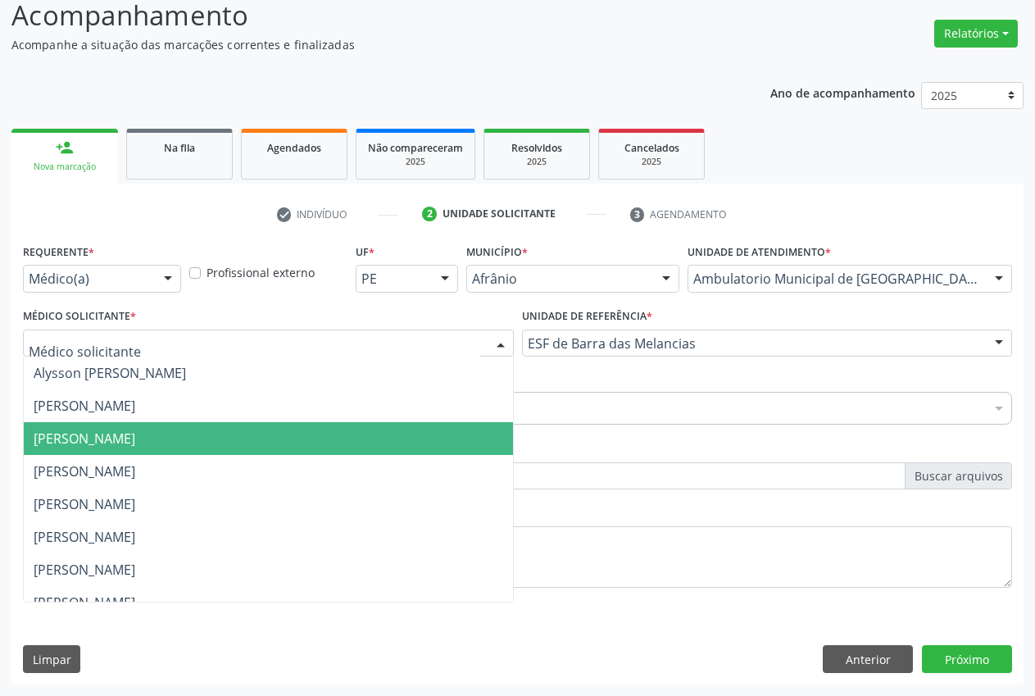
click at [146, 422] on span "[PERSON_NAME]" at bounding box center [268, 438] width 489 height 33
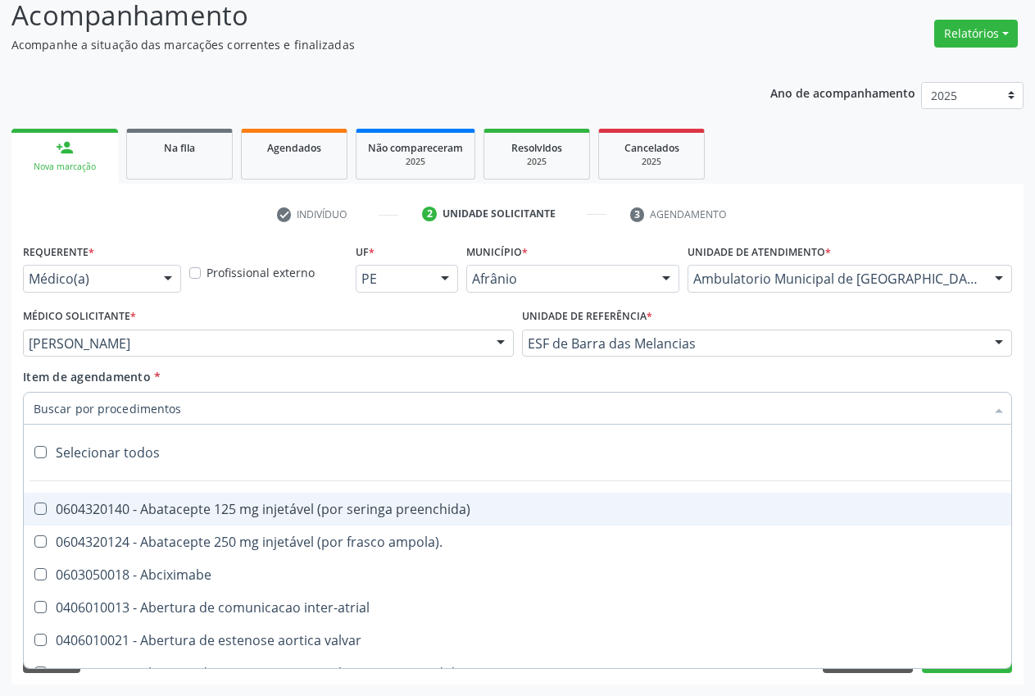
click at [140, 403] on input "Item de agendamento *" at bounding box center [510, 408] width 952 height 33
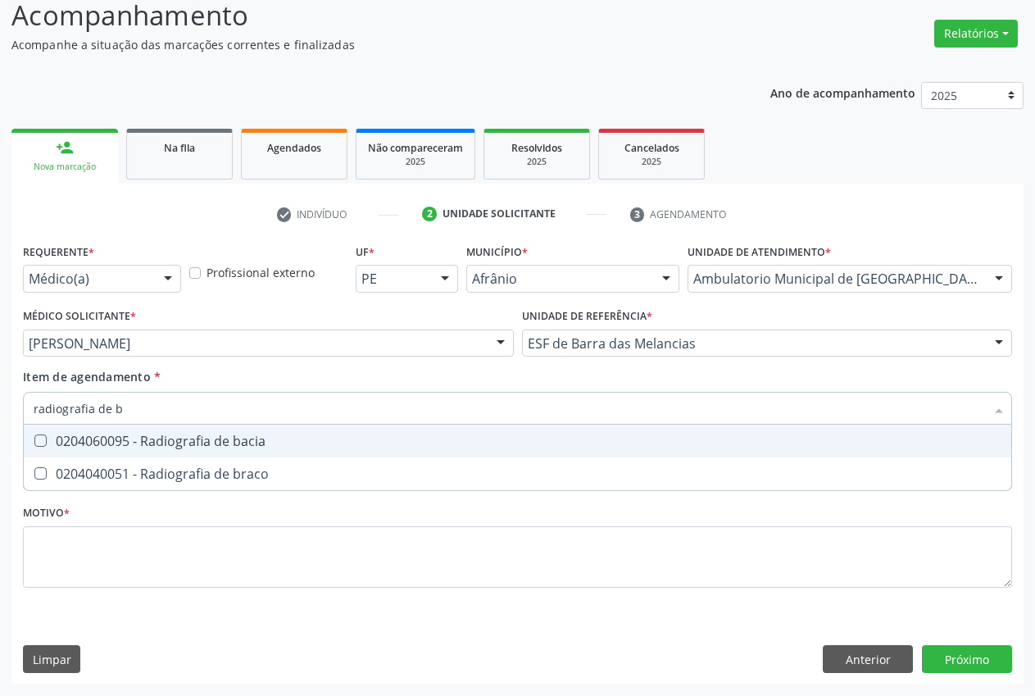
type input "radiografia de br"
drag, startPoint x: 135, startPoint y: 439, endPoint x: 120, endPoint y: 470, distance: 35.6
click at [135, 440] on div "0204040051 - Radiografia de braco" at bounding box center [518, 440] width 968 height 13
checkbox braco "true"
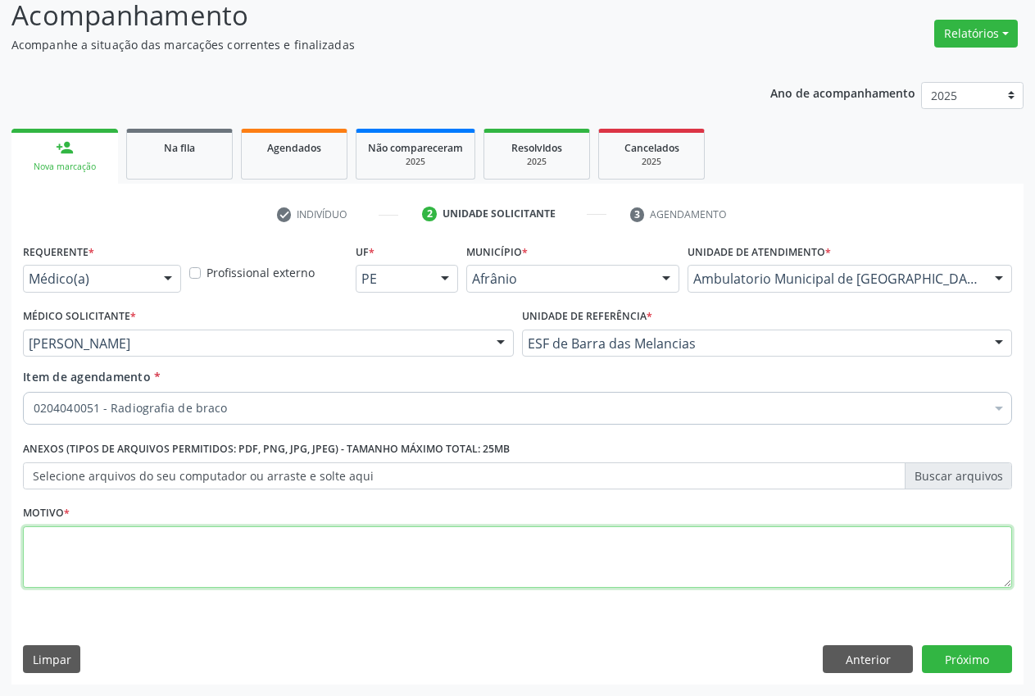
click at [79, 533] on div "Requerente * Médico(a) Médico(a) Enfermeiro(a) Paciente Nenhum resultado encont…" at bounding box center [517, 424] width 989 height 371
type textarea "."
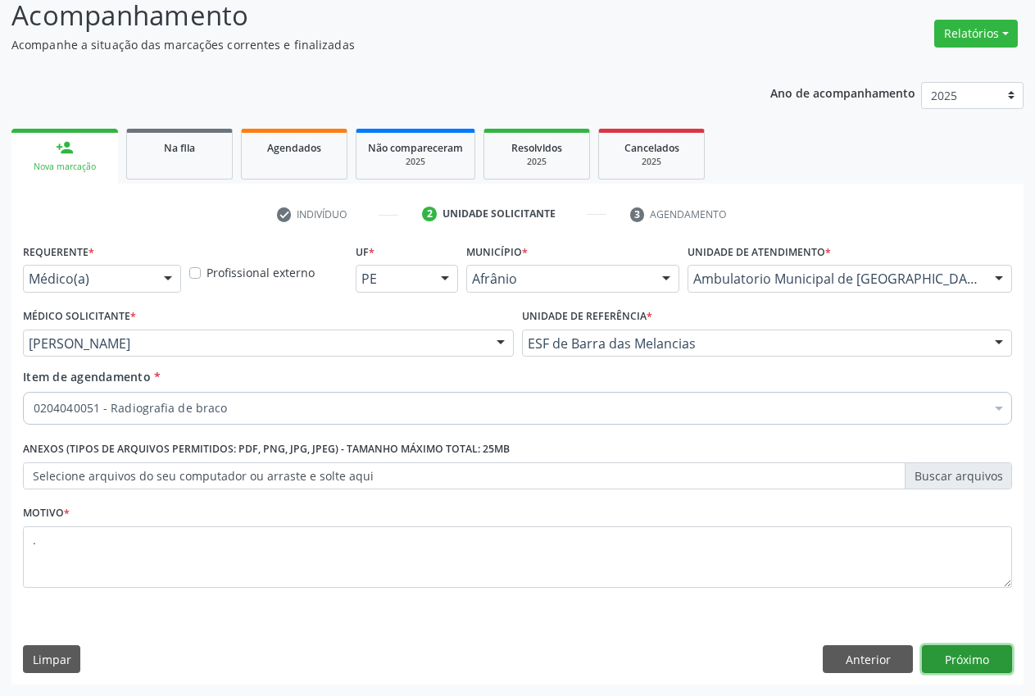
click at [961, 672] on button "Próximo" at bounding box center [967, 659] width 90 height 28
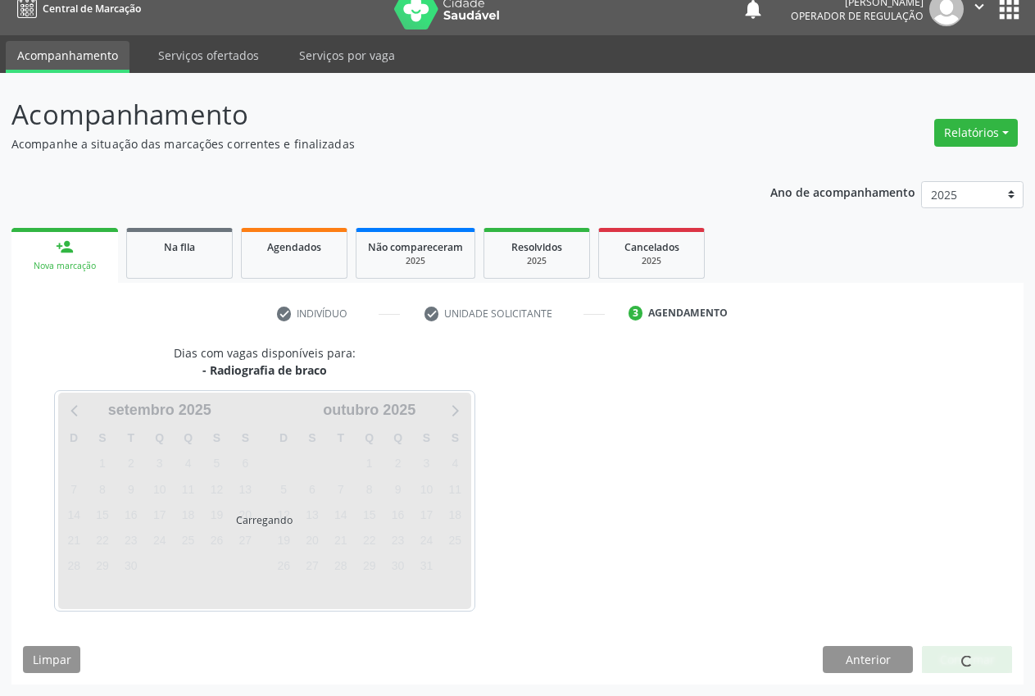
scroll to position [66, 0]
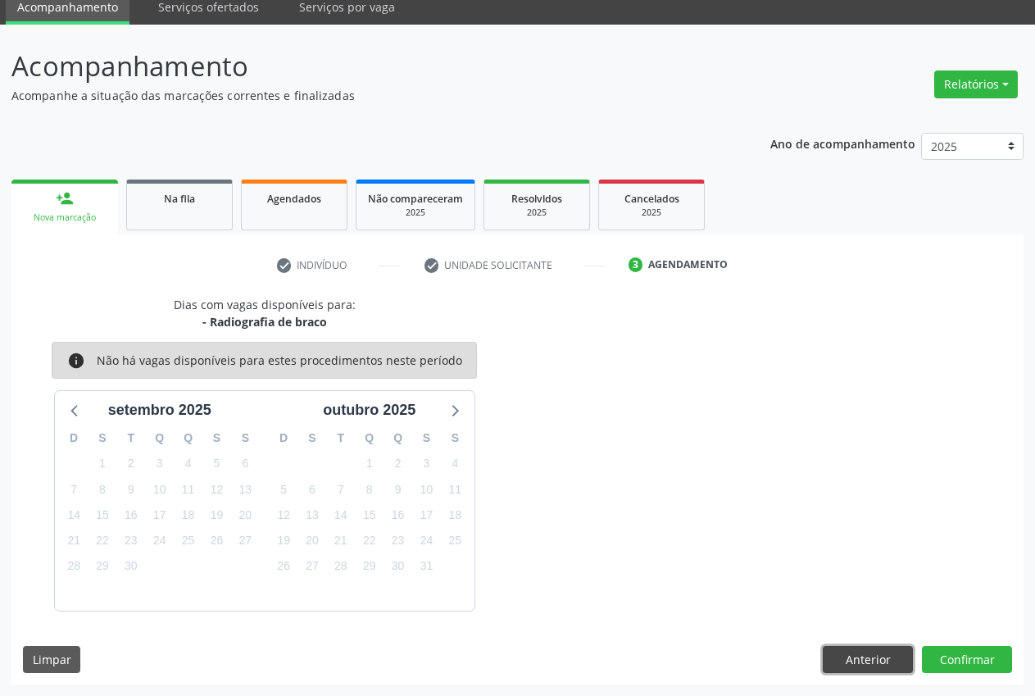
drag, startPoint x: 877, startPoint y: 654, endPoint x: 895, endPoint y: 656, distance: 18.1
click at [879, 656] on button "Anterior" at bounding box center [868, 660] width 90 height 28
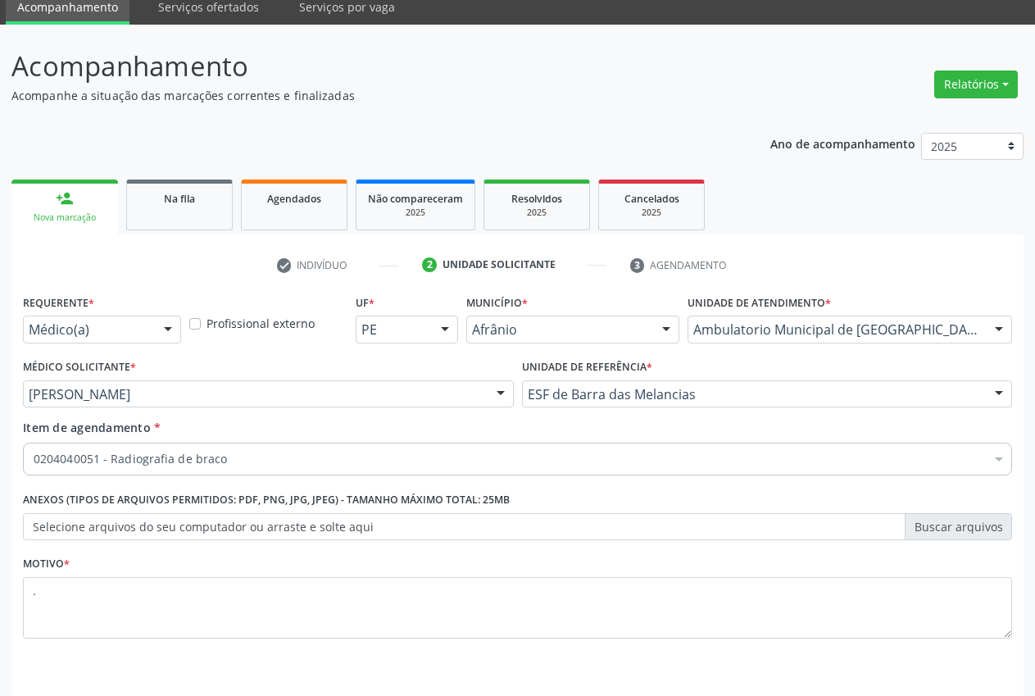
click at [34, 462] on input "Item de agendamento *" at bounding box center [34, 459] width 0 height 33
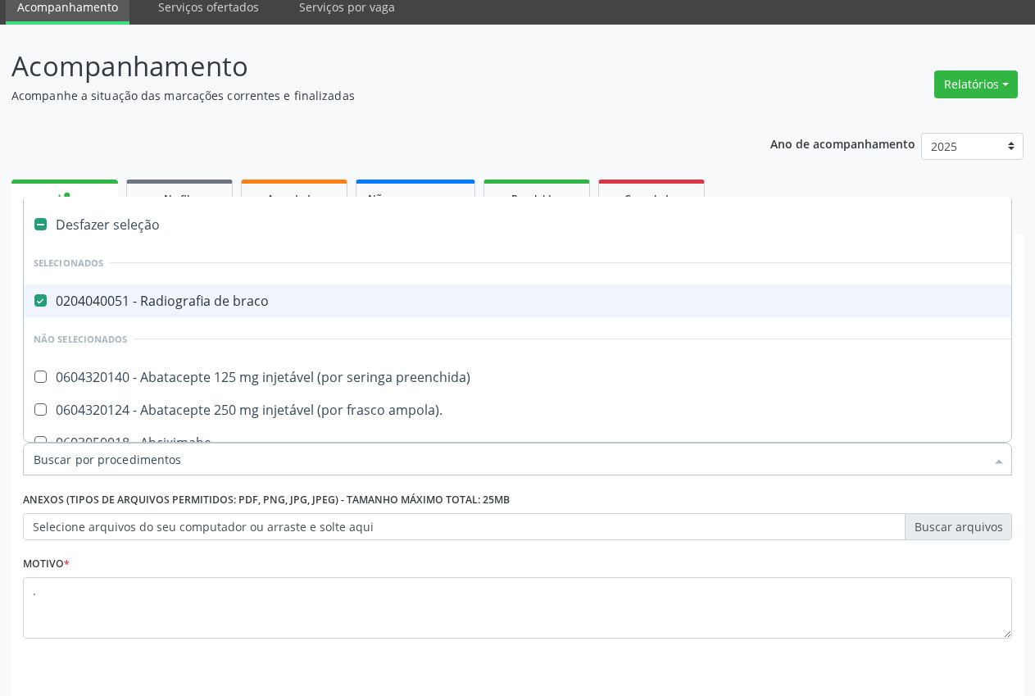
click at [136, 300] on div "0204040051 - Radiografia de braco" at bounding box center [664, 300] width 1261 height 13
checkbox braco "false"
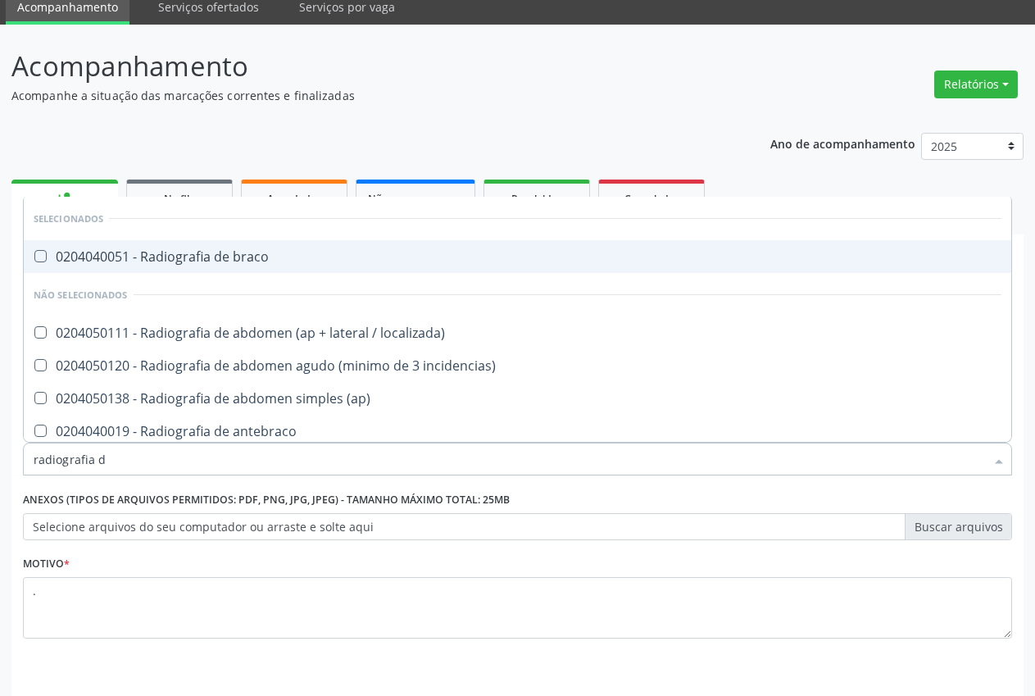
type input "radiografia de"
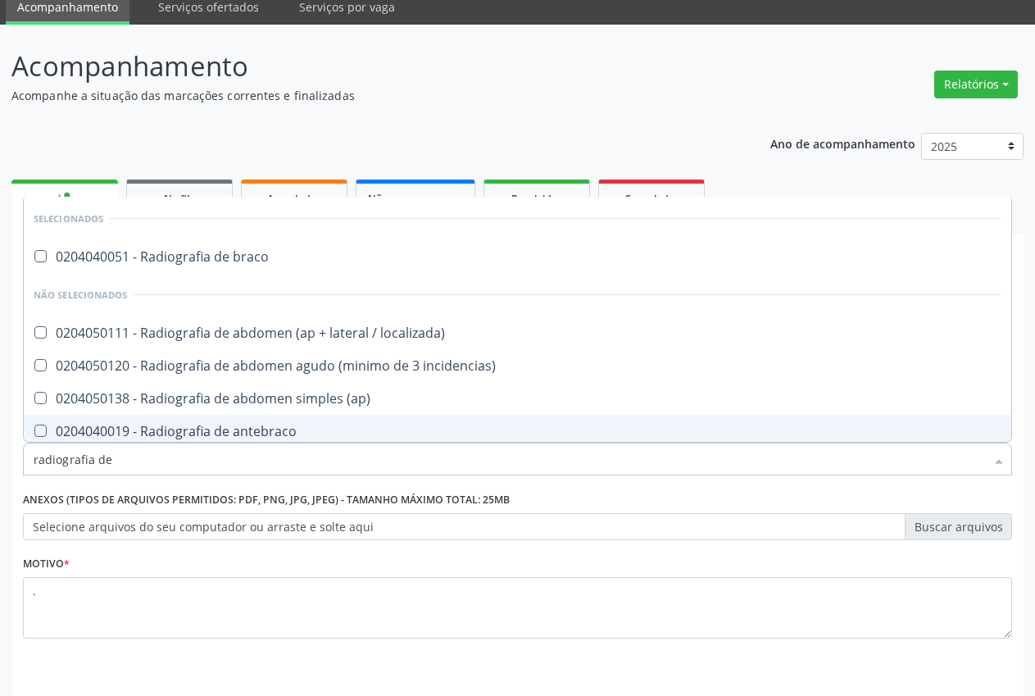
click at [275, 436] on div "0204040019 - Radiografia de antebraco" at bounding box center [518, 431] width 968 height 13
checkbox antebraco "true"
click at [888, 491] on div "Anexos (Tipos de arquivos permitidos: PDF, PNG, JPG, JPEG) - Tamanho máximo tot…" at bounding box center [517, 514] width 989 height 52
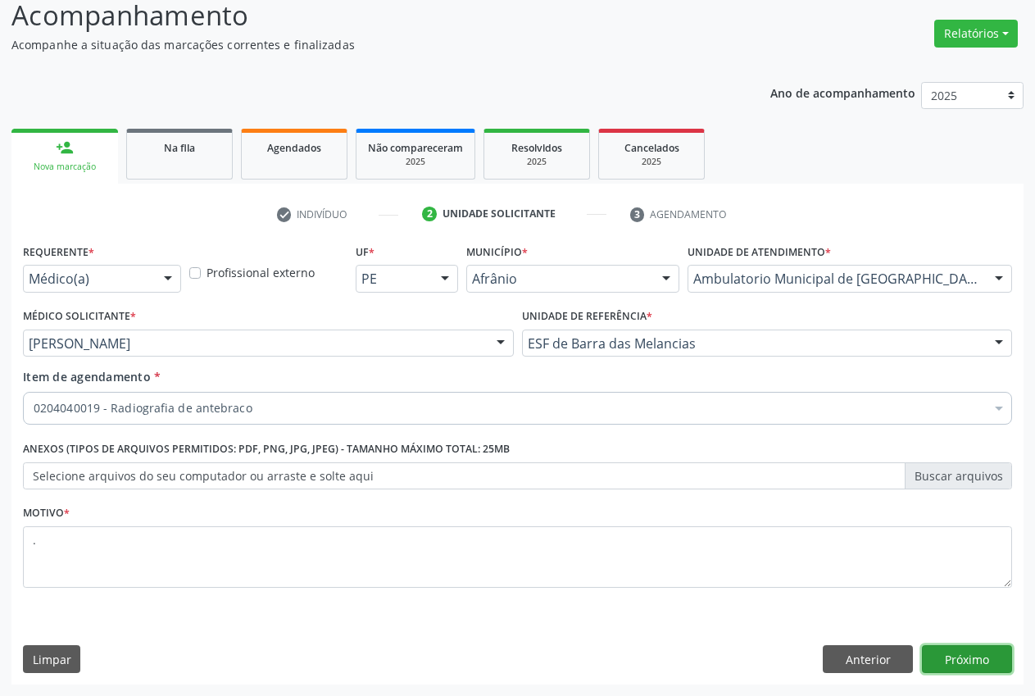
click at [956, 661] on button "Próximo" at bounding box center [967, 659] width 90 height 28
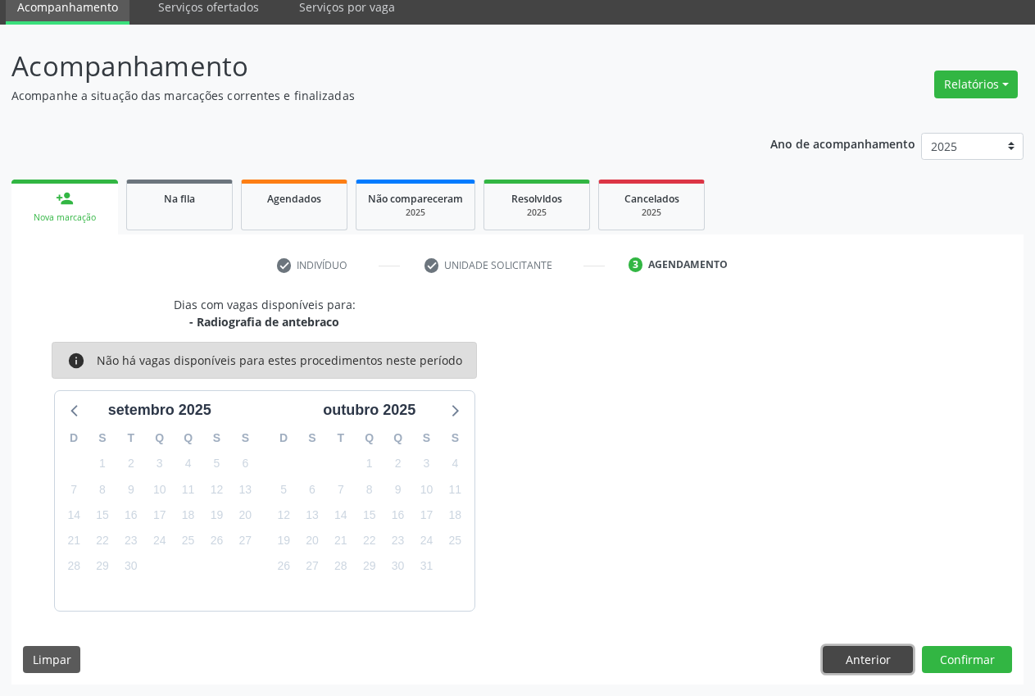
click at [879, 657] on button "Anterior" at bounding box center [868, 660] width 90 height 28
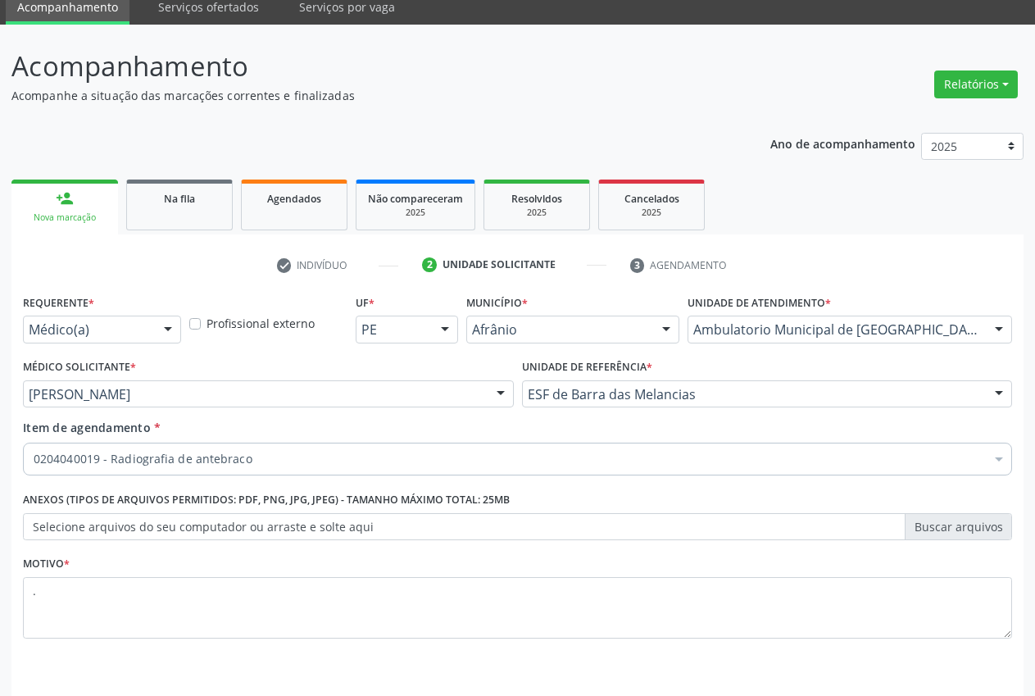
scroll to position [116, 0]
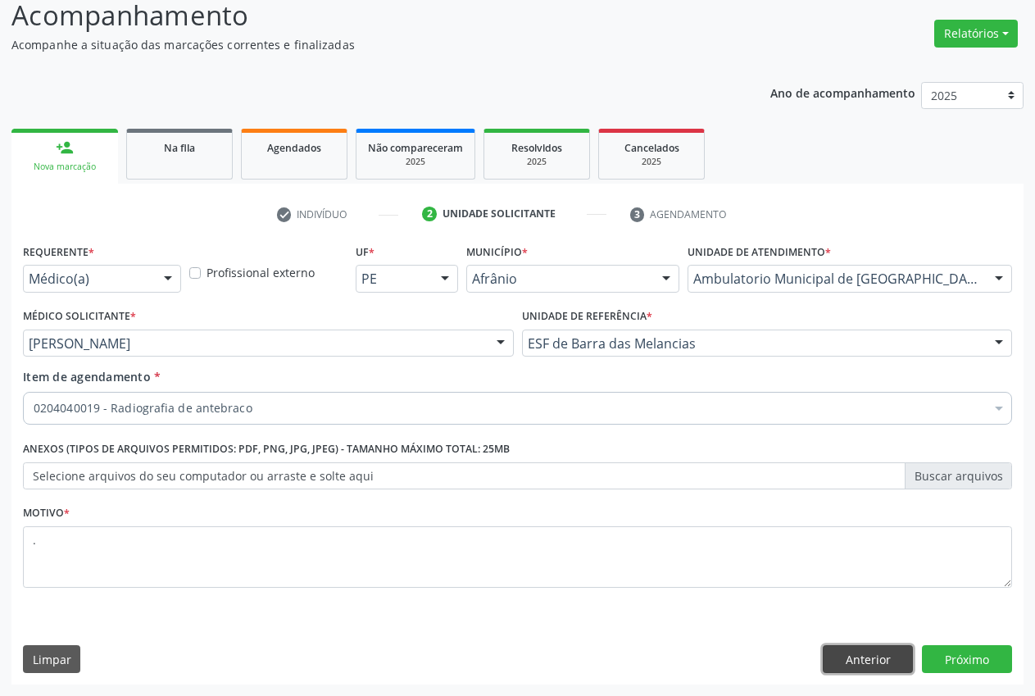
click at [892, 659] on button "Anterior" at bounding box center [868, 659] width 90 height 28
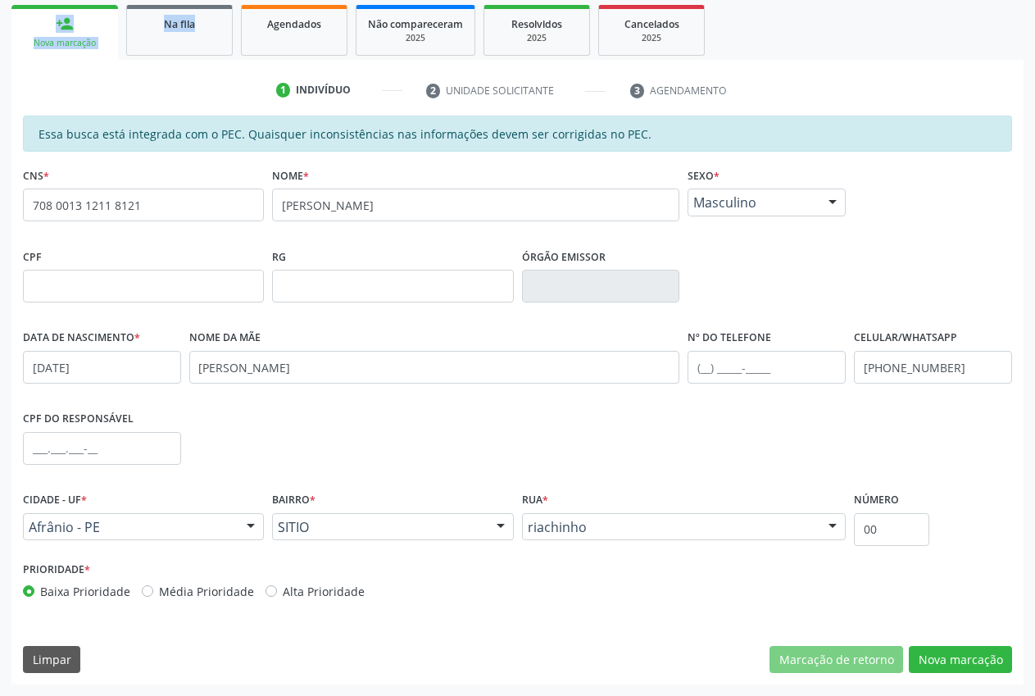
scroll to position [0, 0]
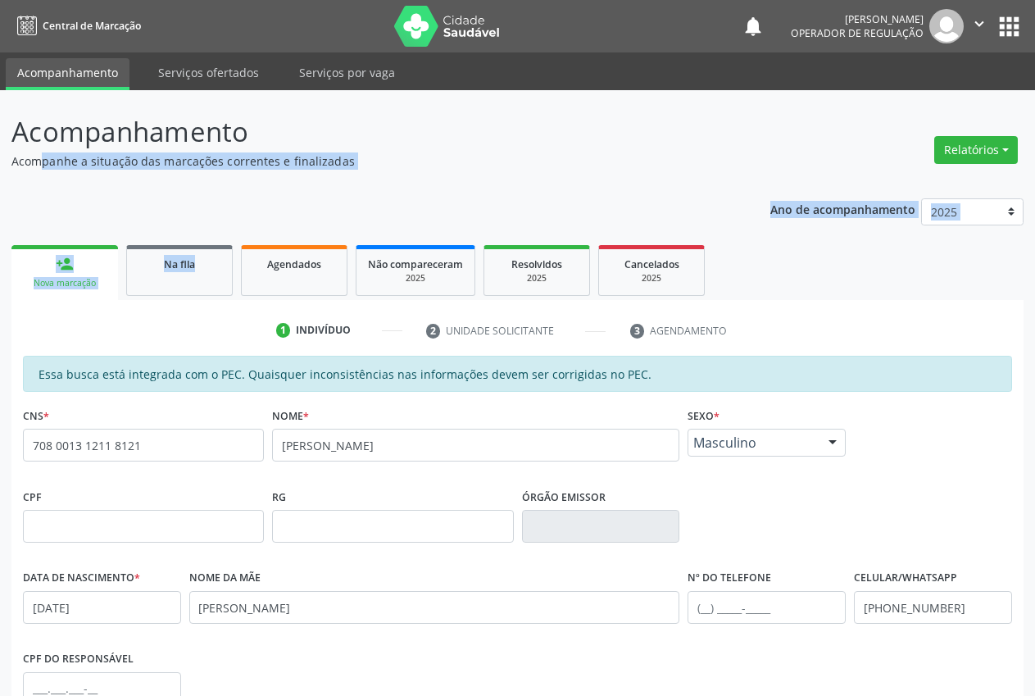
drag, startPoint x: 9, startPoint y: 43, endPoint x: 230, endPoint y: 25, distance: 222.0
click at [230, 25] on div "Central de Marcação notifications [PERSON_NAME] Operador de regulação  Configu…" at bounding box center [517, 348] width 1035 height 696
click at [230, 25] on nav "Central de Marcação notifications [PERSON_NAME] Operador de regulação  Configu…" at bounding box center [517, 26] width 1035 height 52
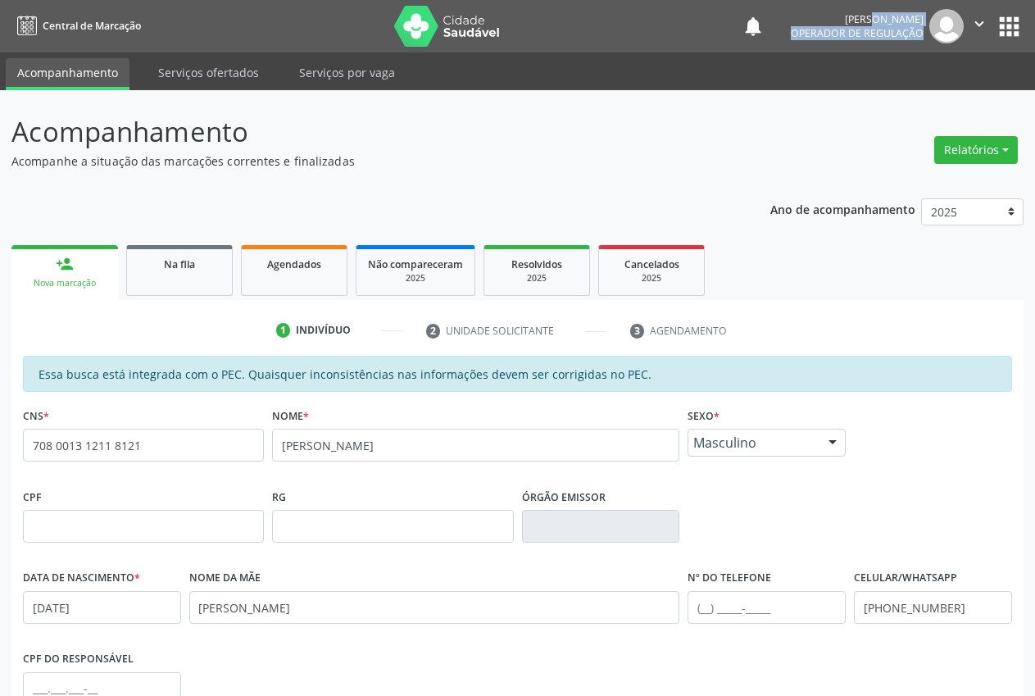
drag, startPoint x: 764, startPoint y: 16, endPoint x: 934, endPoint y: 46, distance: 172.4
click at [934, 46] on nav "Central de Marcação notifications [PERSON_NAME] Operador de regulação  Configu…" at bounding box center [517, 26] width 1035 height 52
copy div "[PERSON_NAME] Operador de regulação"
click at [842, 94] on div "Acompanhamento Acompanhe a situação das marcações correntes e finalizadas Relat…" at bounding box center [517, 513] width 1035 height 846
click at [205, 68] on link "Serviços ofertados" at bounding box center [209, 72] width 124 height 29
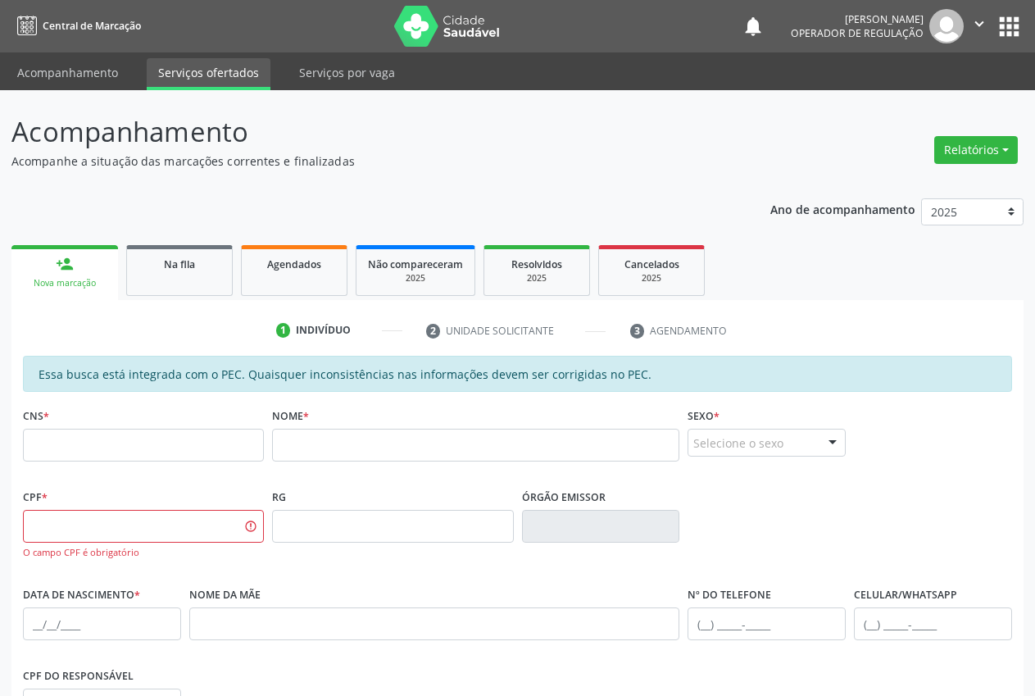
scroll to position [34, 0]
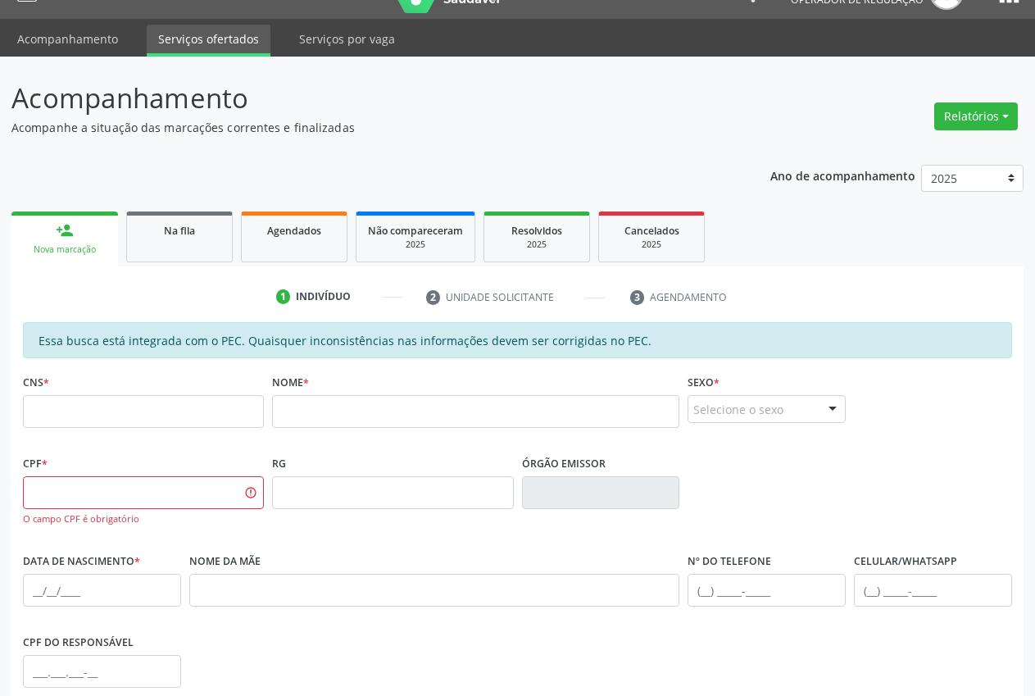
click at [968, 657] on div "Acompanhamento Acompanhe a situação das marcações correntes e finalizadas Relat…" at bounding box center [517, 488] width 1035 height 862
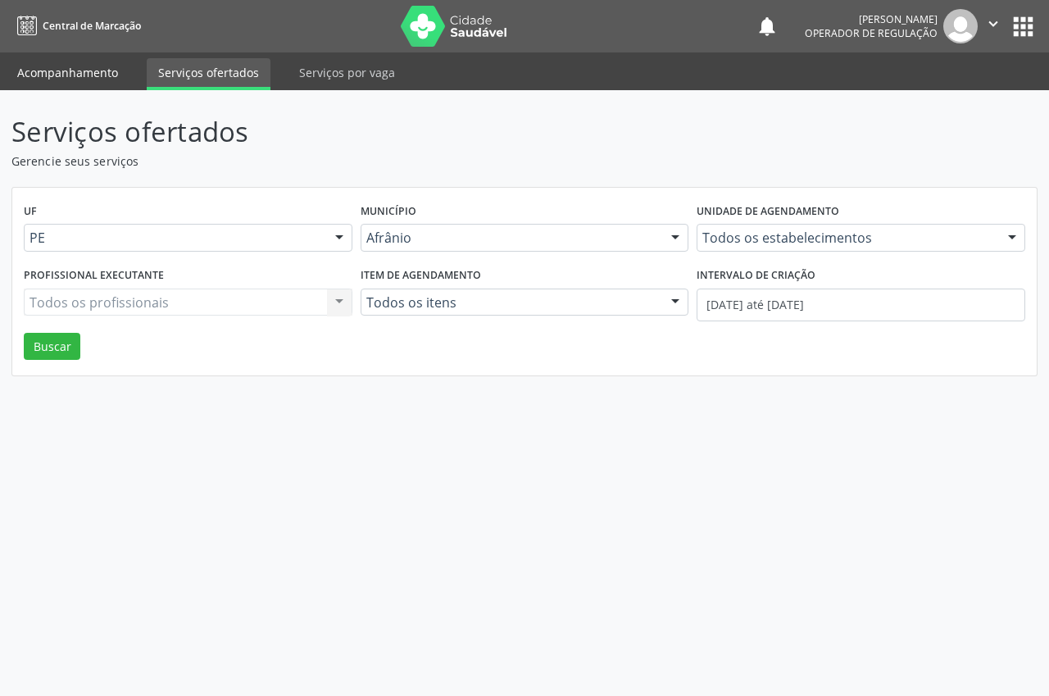
click at [63, 70] on link "Acompanhamento" at bounding box center [68, 72] width 124 height 29
